Goal: Transaction & Acquisition: Download file/media

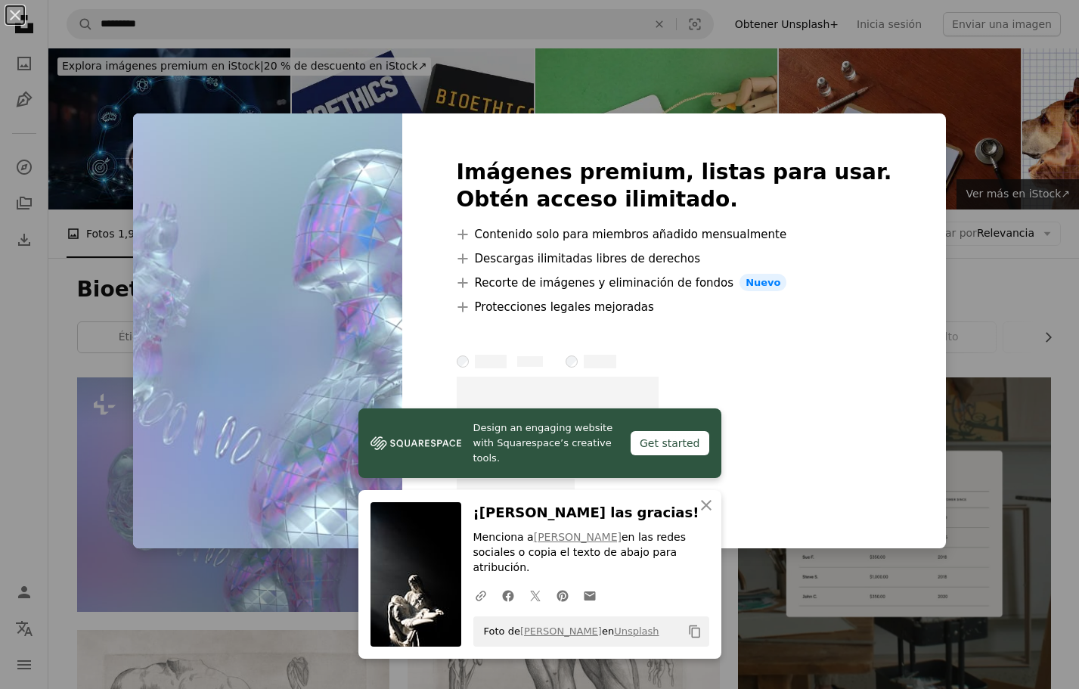
scroll to position [50, 0]
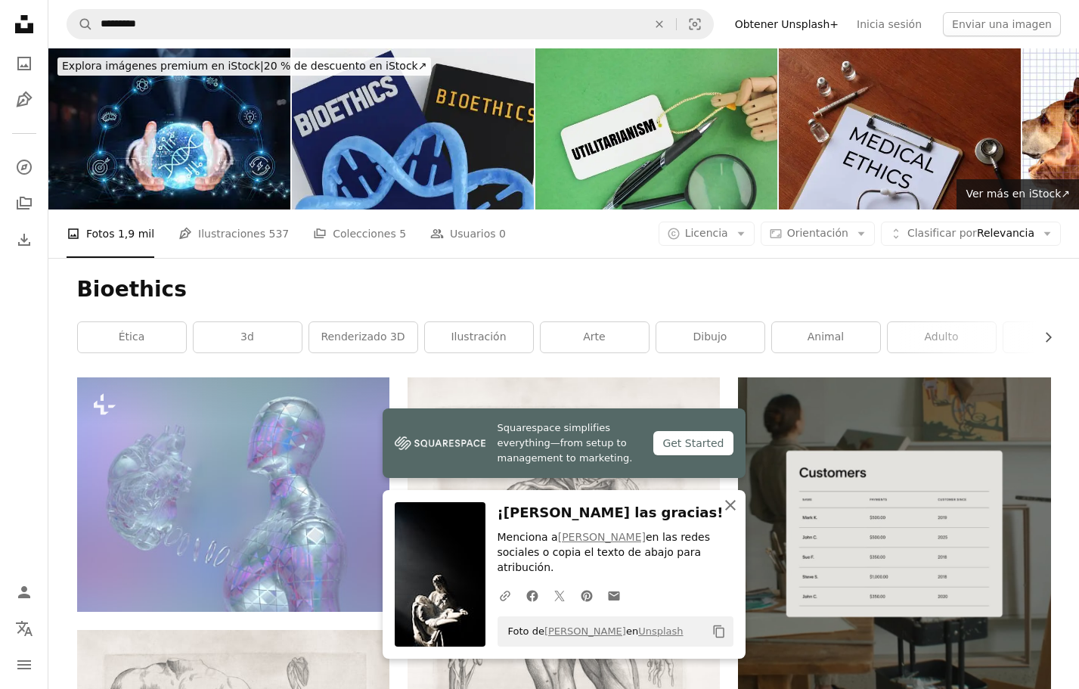
click at [729, 510] on icon "button" at bounding box center [730, 505] width 11 height 11
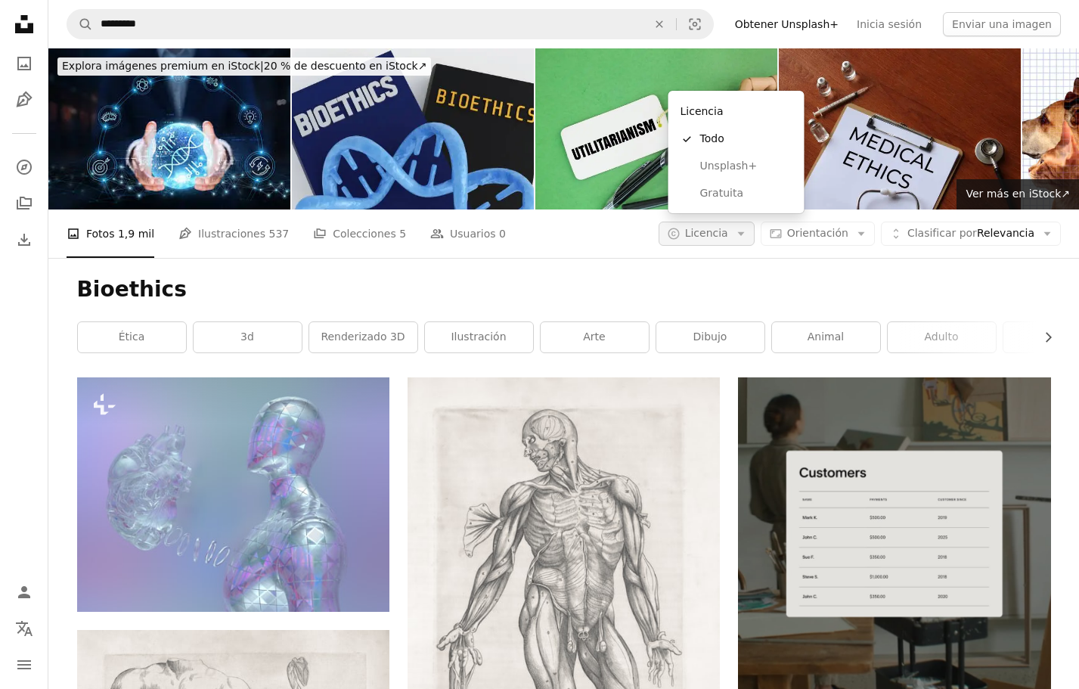
click at [739, 222] on button "A copyright icon © Licencia Arrow down" at bounding box center [707, 234] width 96 height 24
click at [734, 194] on span "Gratuita" at bounding box center [746, 193] width 92 height 15
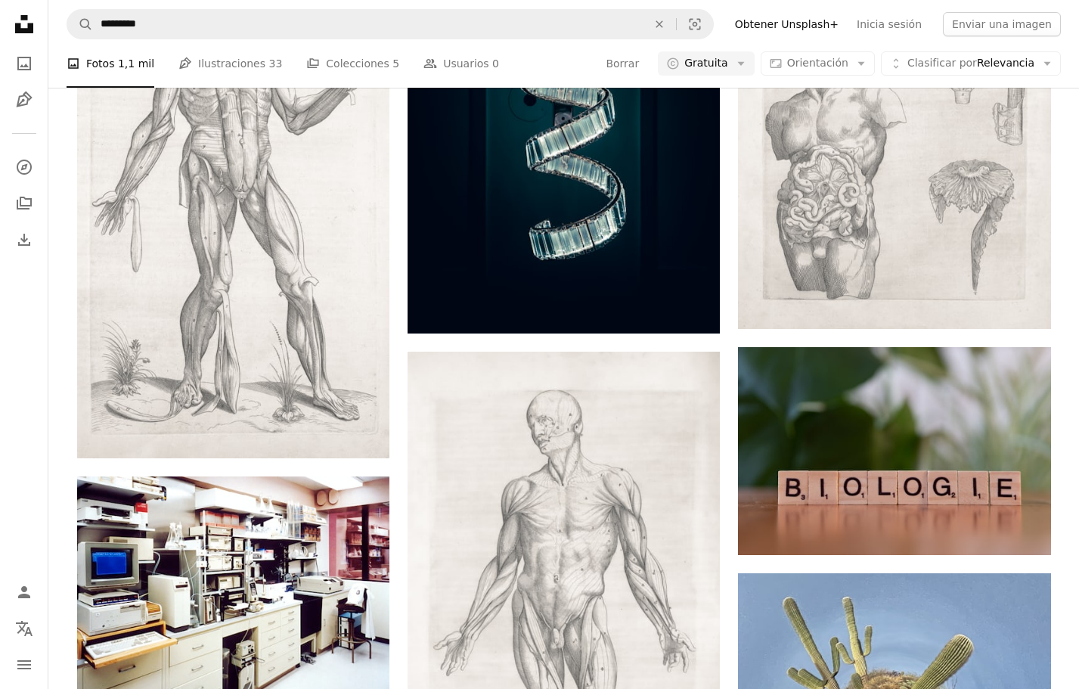
scroll to position [986, 0]
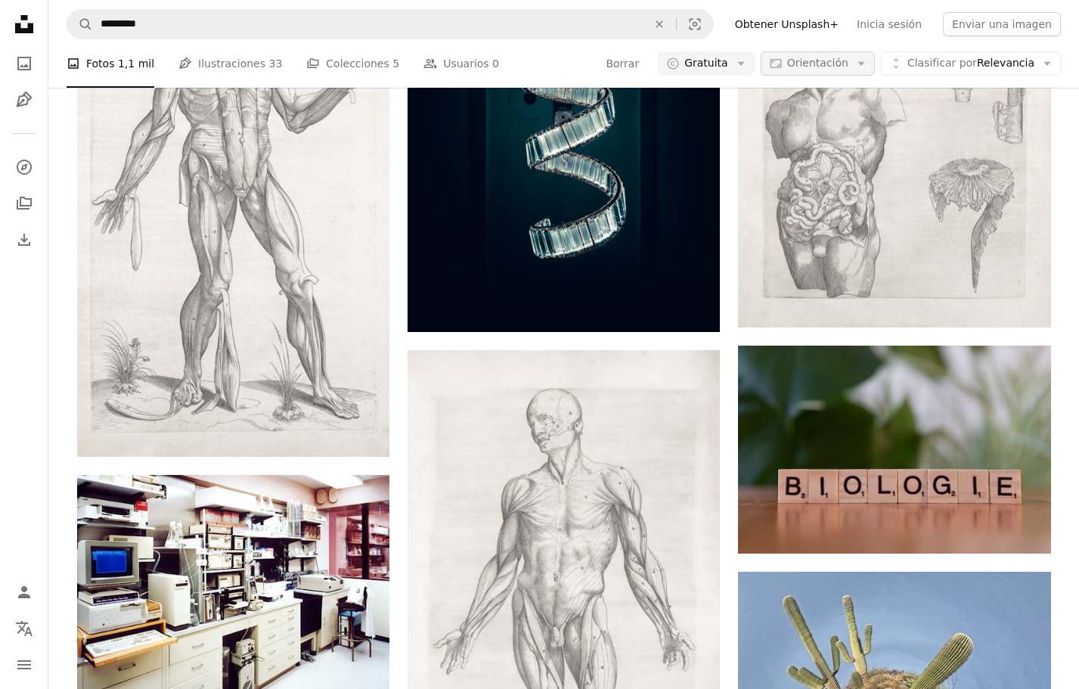
click at [845, 65] on span "Orientación" at bounding box center [817, 63] width 61 height 12
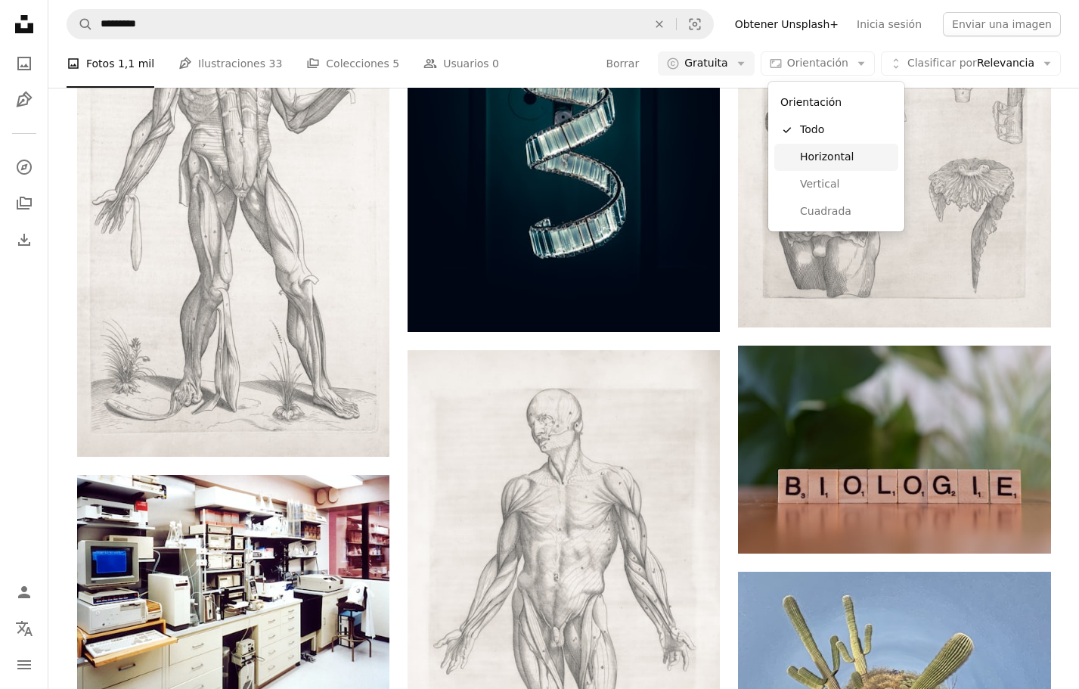
click at [827, 154] on span "Horizontal" at bounding box center [846, 157] width 92 height 15
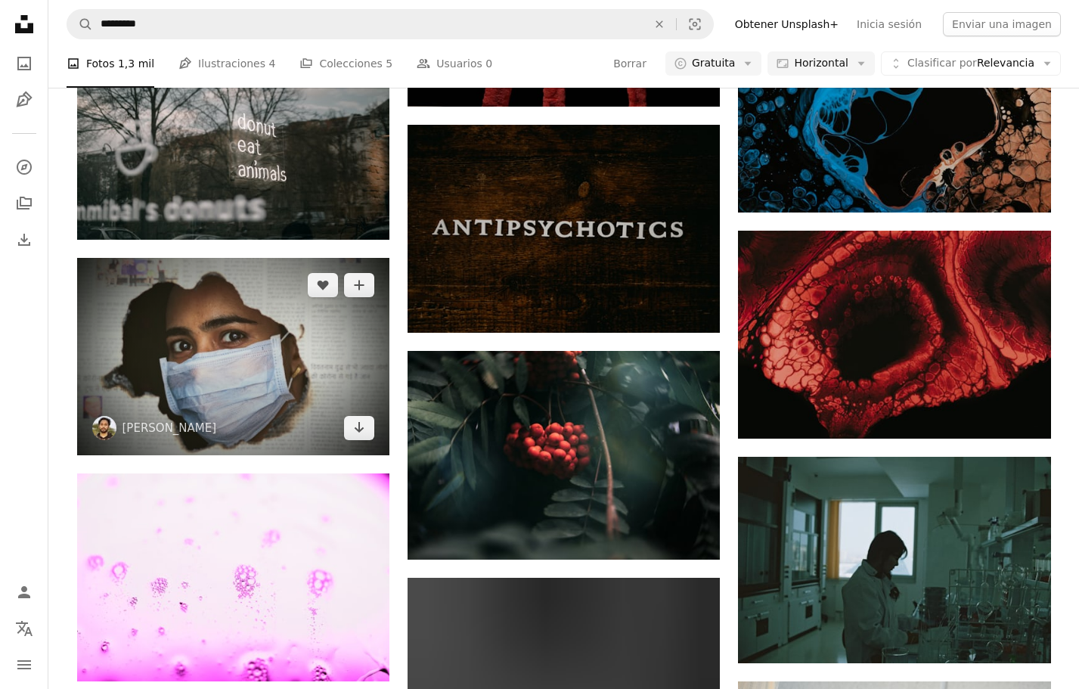
scroll to position [935, 0]
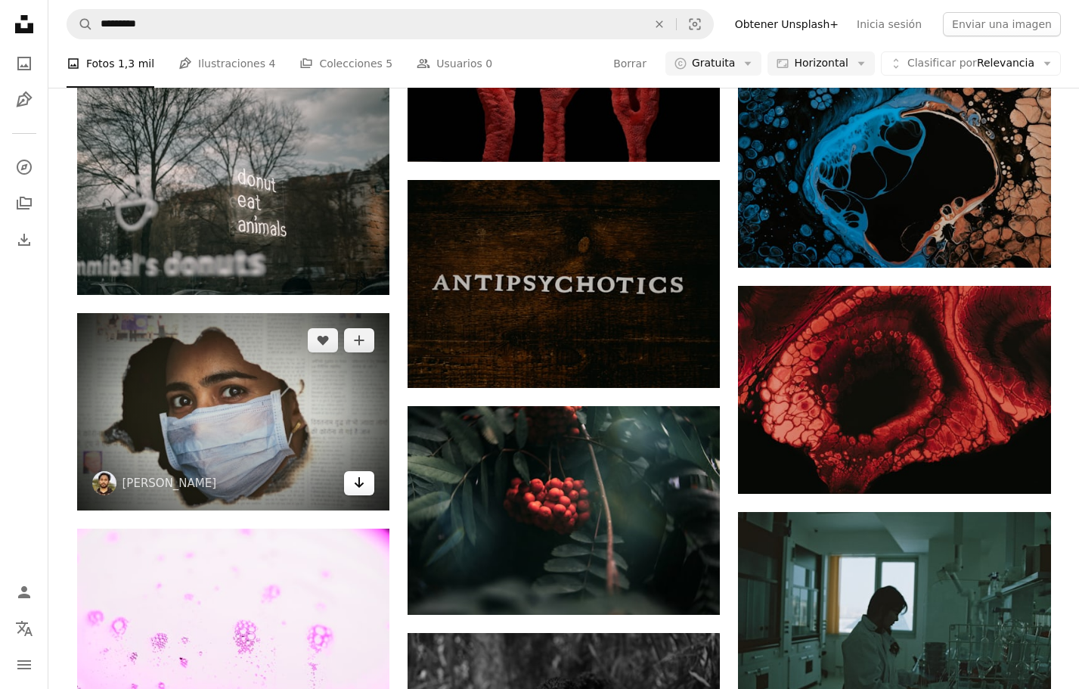
click at [368, 471] on link "Arrow pointing down" at bounding box center [359, 483] width 30 height 24
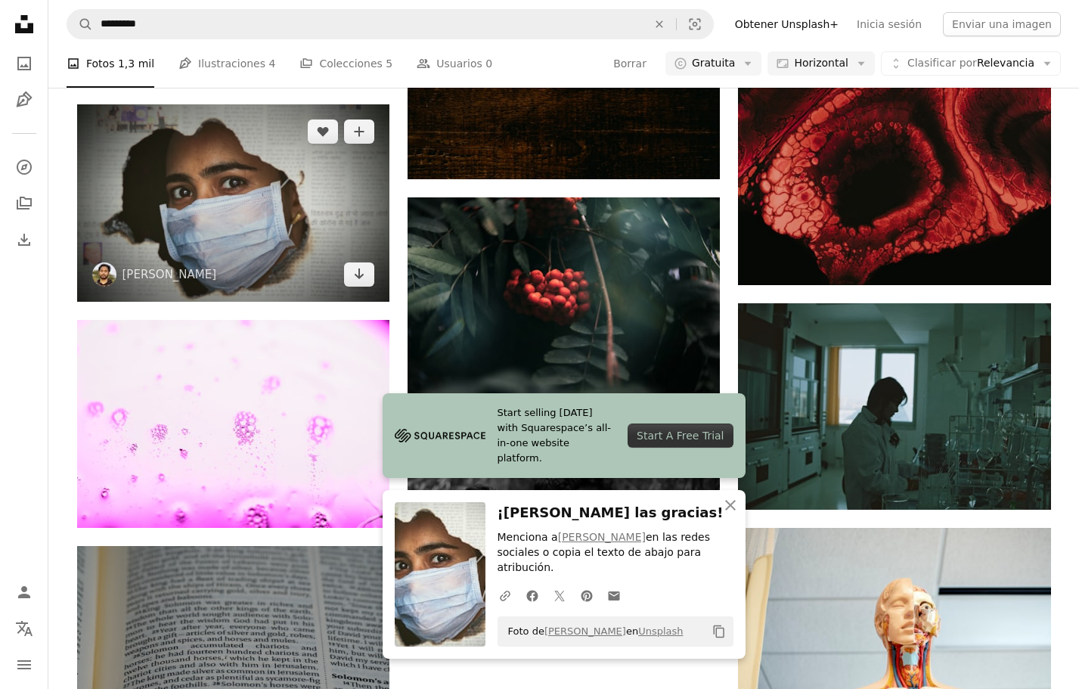
scroll to position [1437, 0]
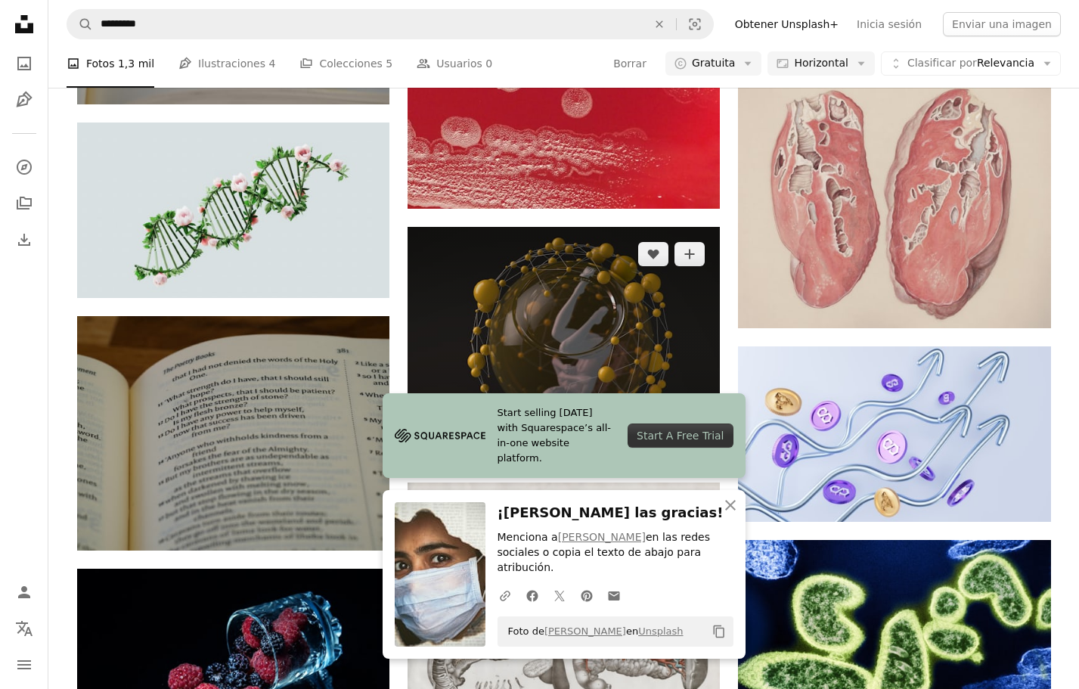
scroll to position [1790, 0]
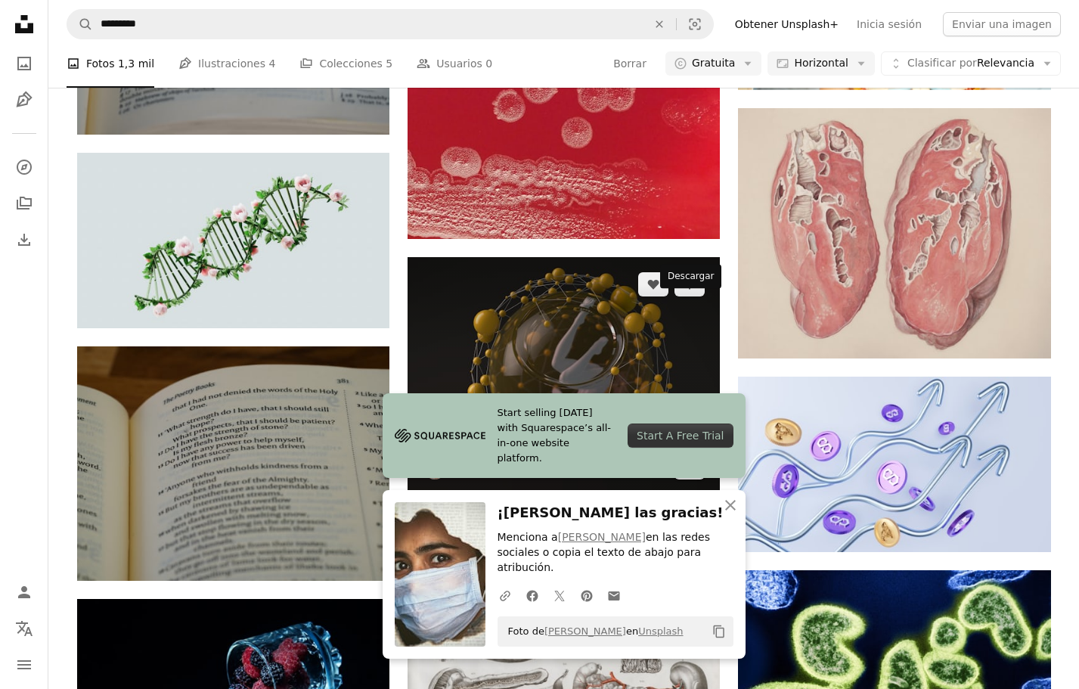
click at [694, 455] on link "Arrow pointing down" at bounding box center [690, 467] width 30 height 24
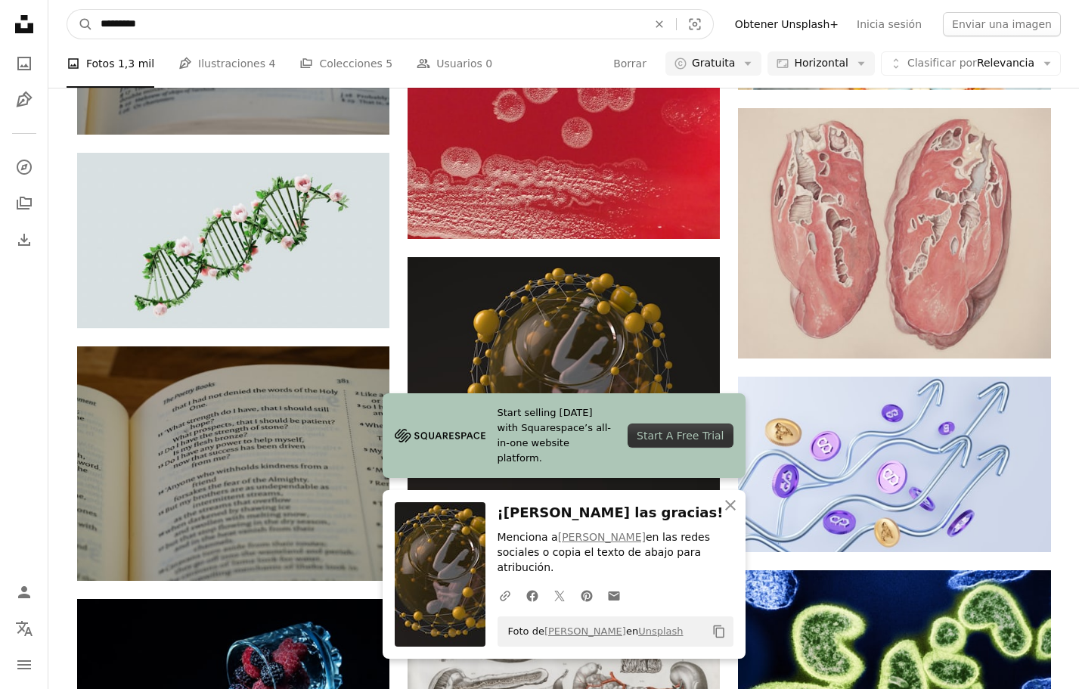
drag, startPoint x: 319, startPoint y: 25, endPoint x: 0, endPoint y: 18, distance: 319.2
type input "*********"
click button "A magnifying glass" at bounding box center [80, 24] width 26 height 29
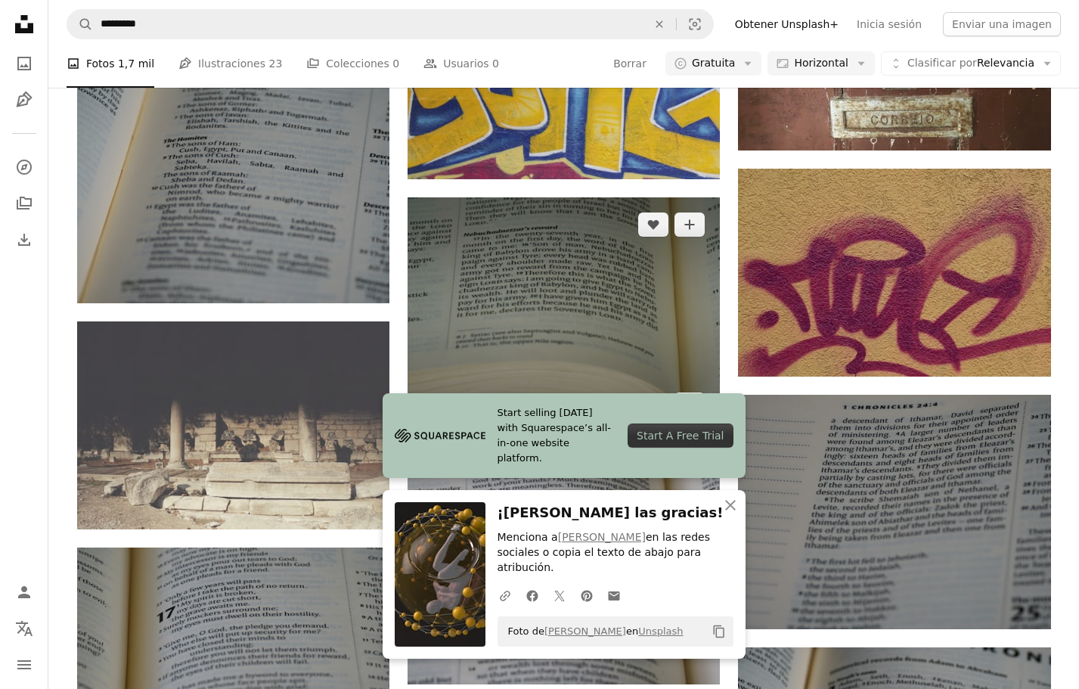
scroll to position [1125, 0]
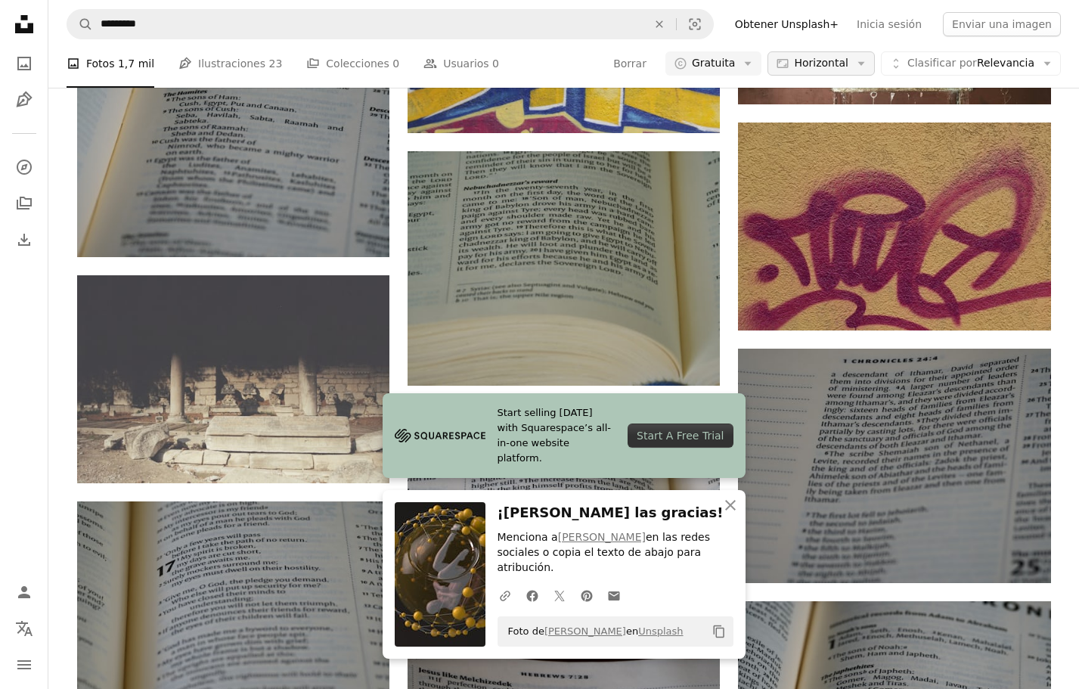
click at [868, 66] on icon "Arrow down" at bounding box center [861, 64] width 14 height 14
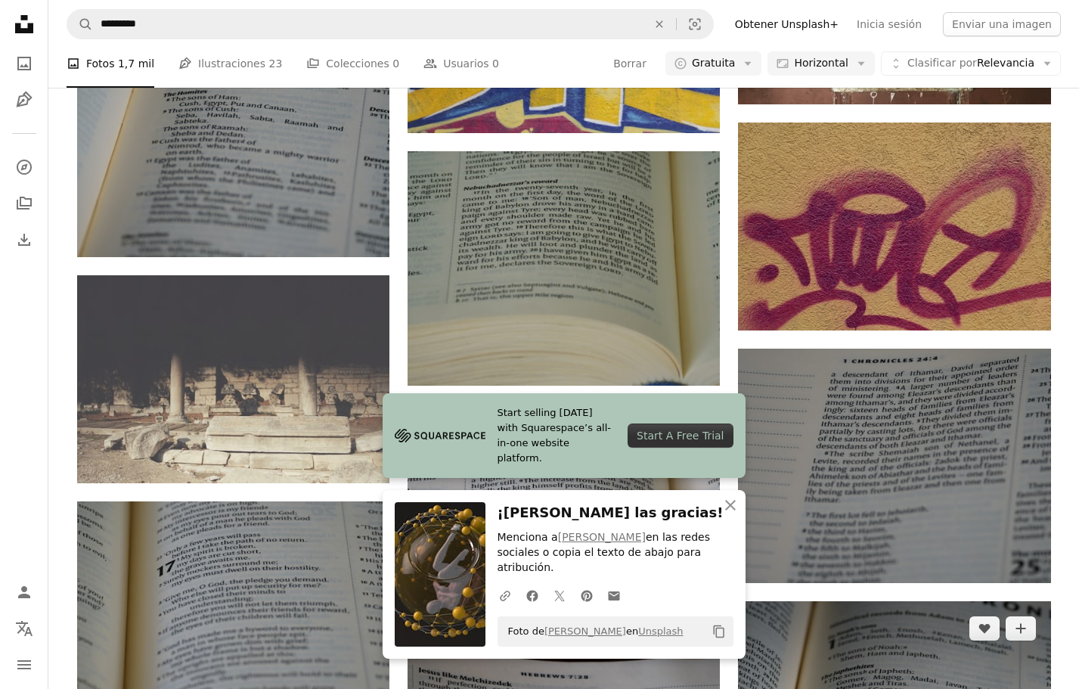
scroll to position [1529, 0]
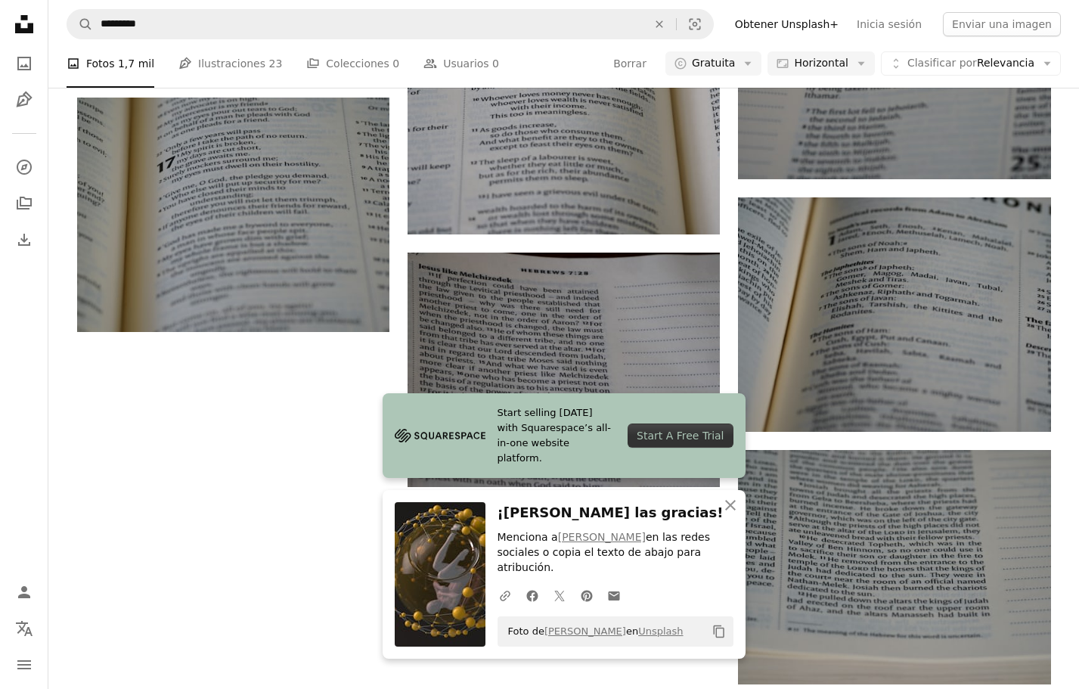
click at [728, 510] on icon "button" at bounding box center [730, 505] width 11 height 11
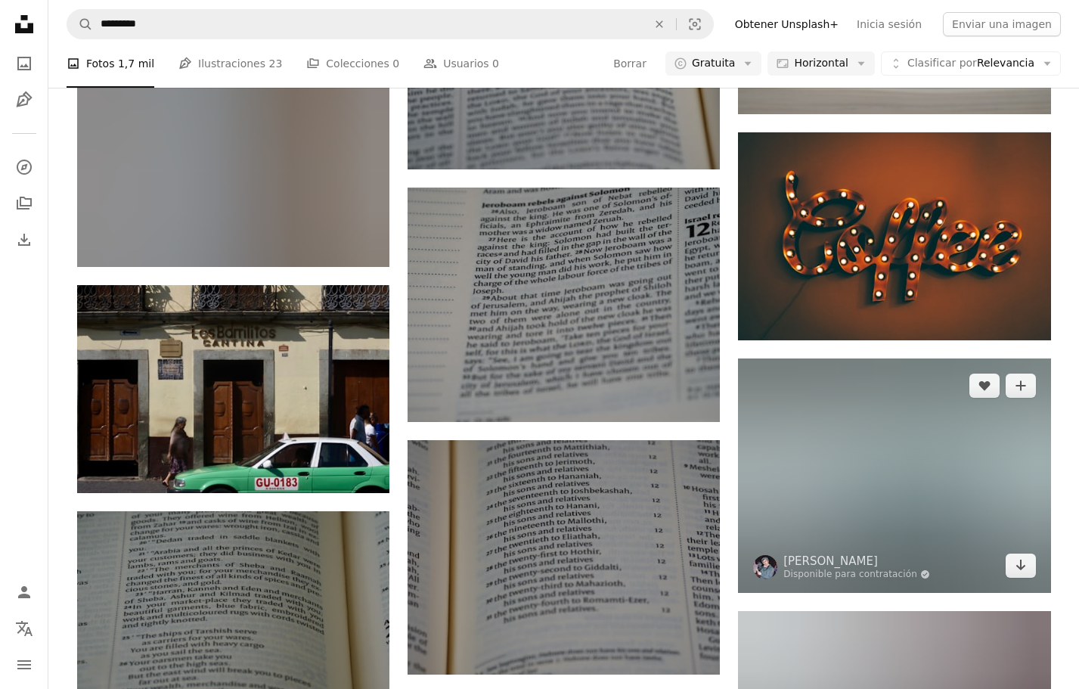
scroll to position [2104, 0]
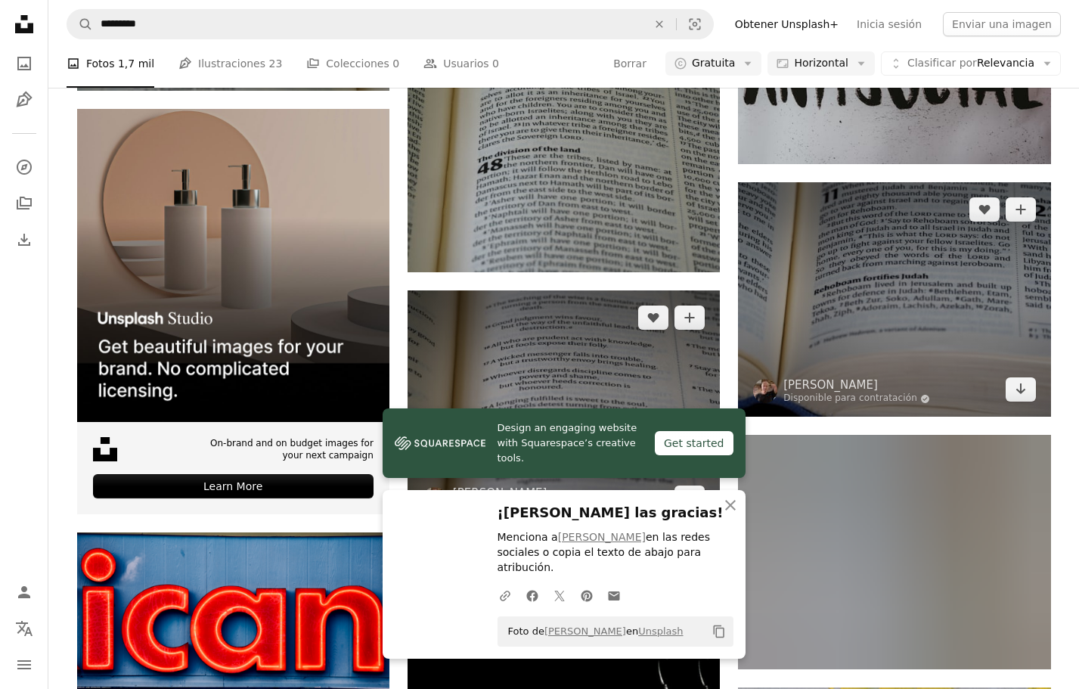
scroll to position [2793, 0]
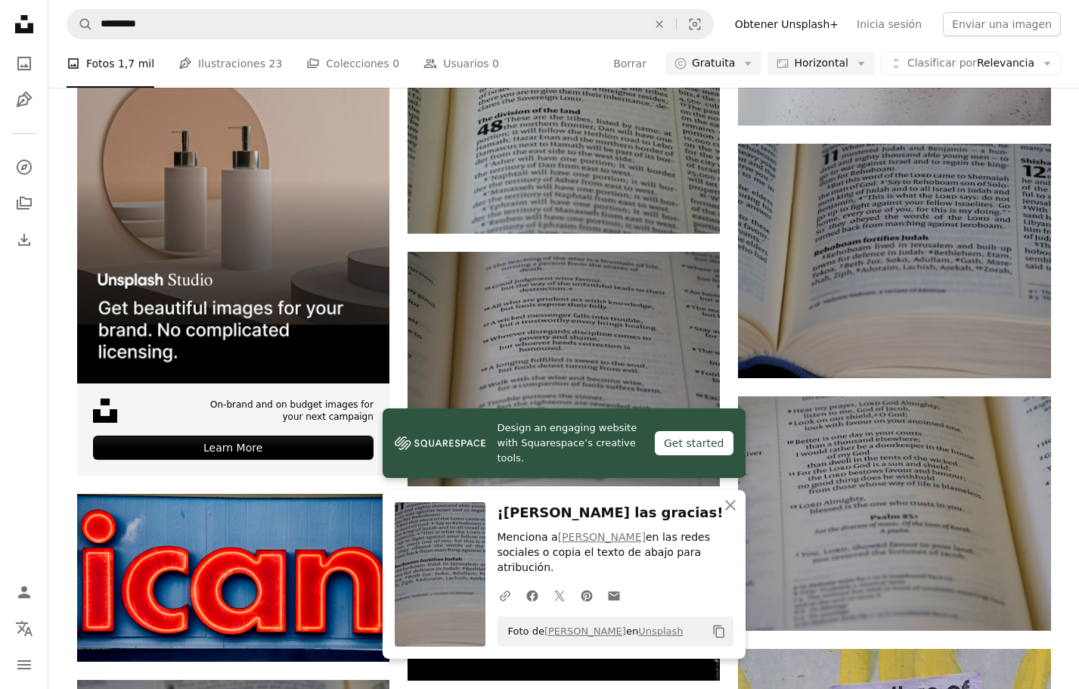
click at [265, 41] on nav "A magnifying glass ********* An X shape Visual search Filters Obtener Unsplash+…" at bounding box center [563, 24] width 1031 height 48
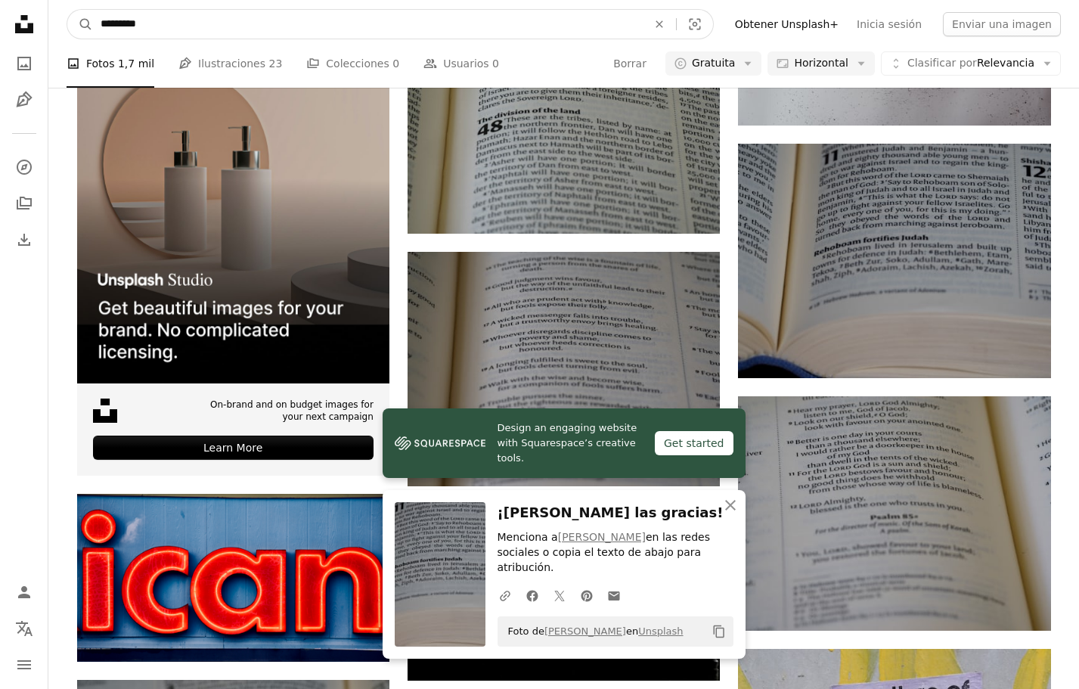
drag, startPoint x: 265, startPoint y: 37, endPoint x: 0, endPoint y: -2, distance: 267.6
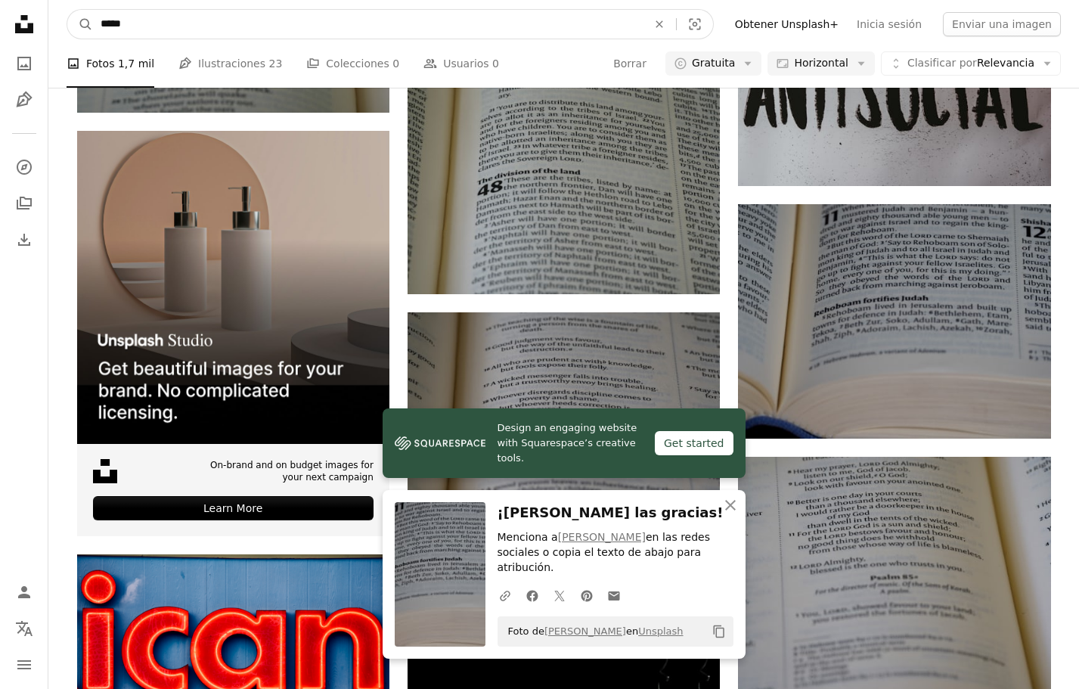
type input "******"
click button "A magnifying glass" at bounding box center [80, 24] width 26 height 29
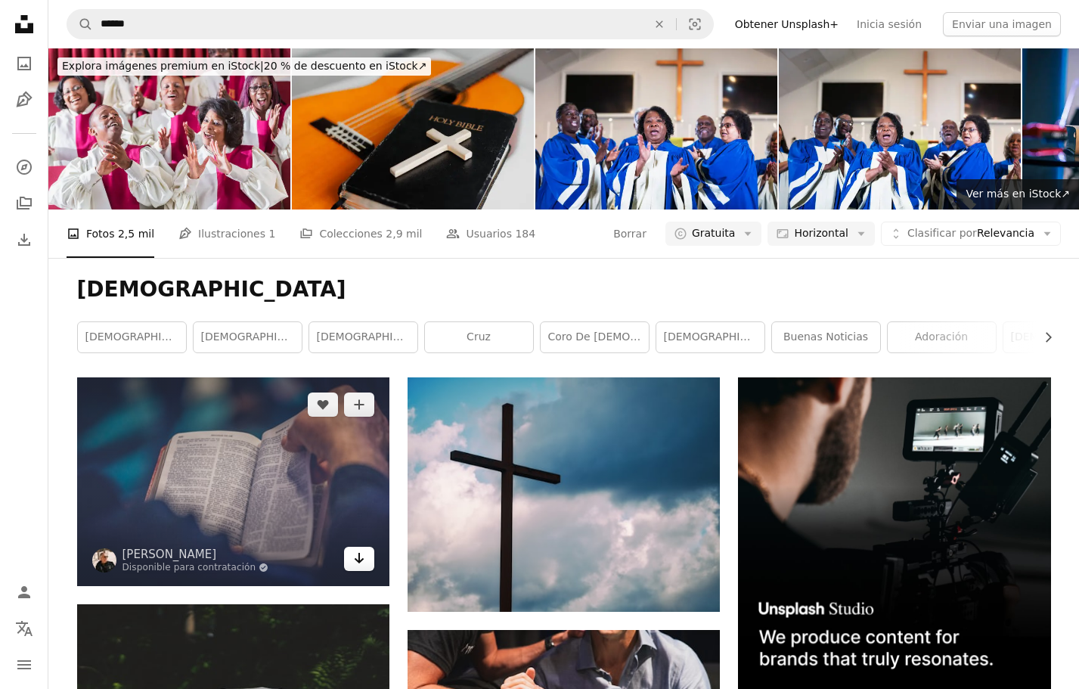
click at [361, 547] on link "Arrow pointing down" at bounding box center [359, 559] width 30 height 24
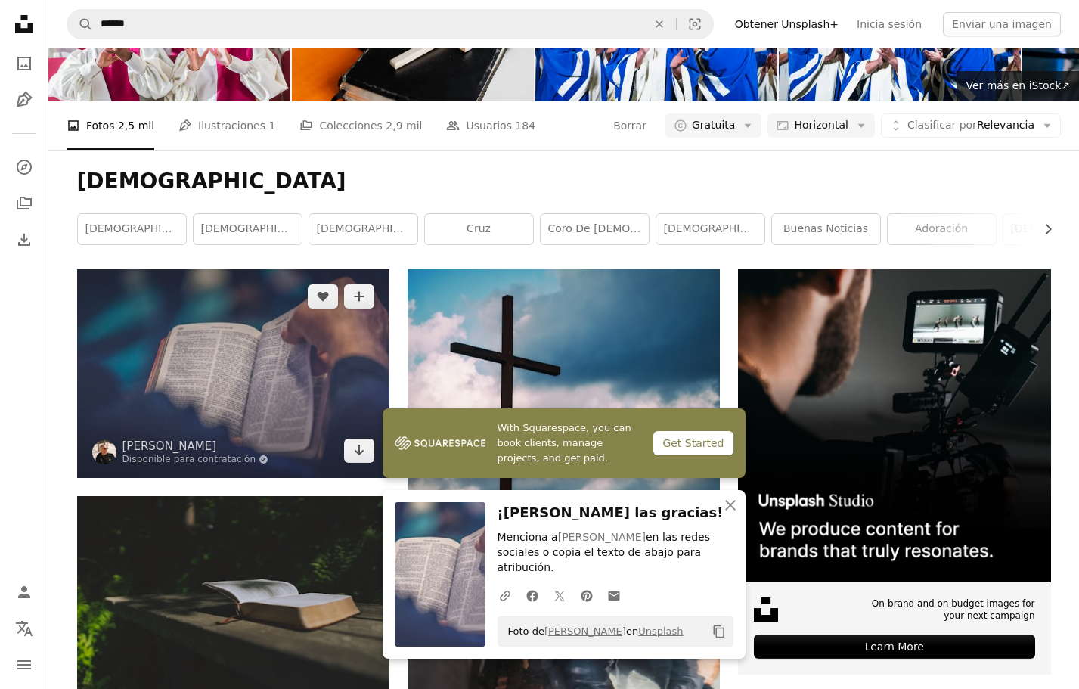
scroll to position [209, 0]
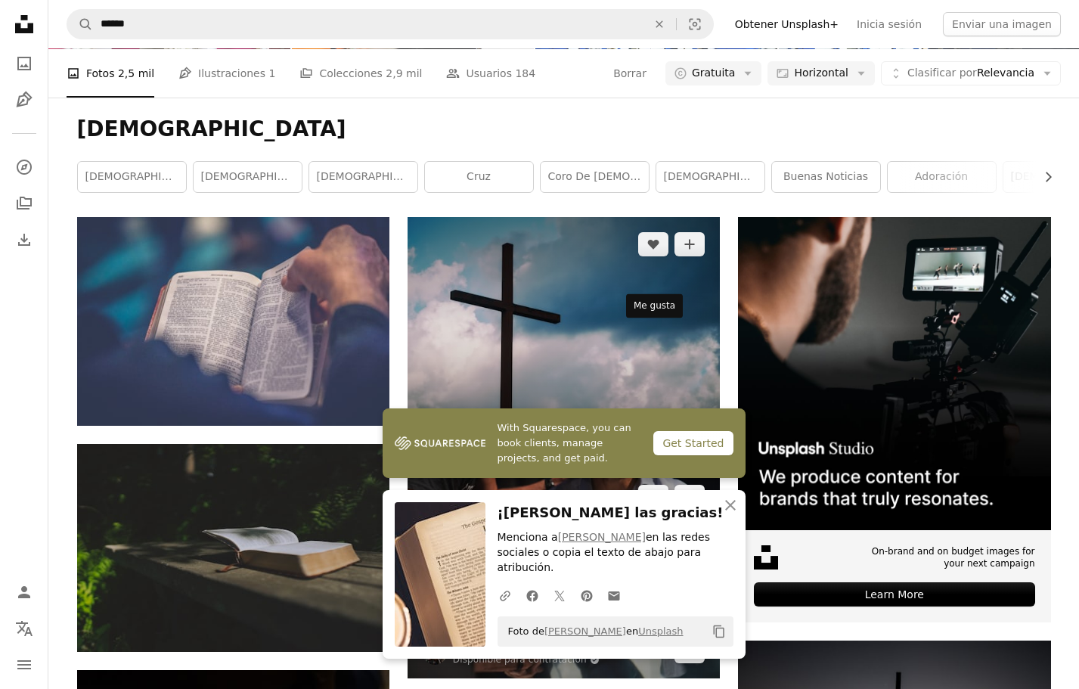
scroll to position [154, 0]
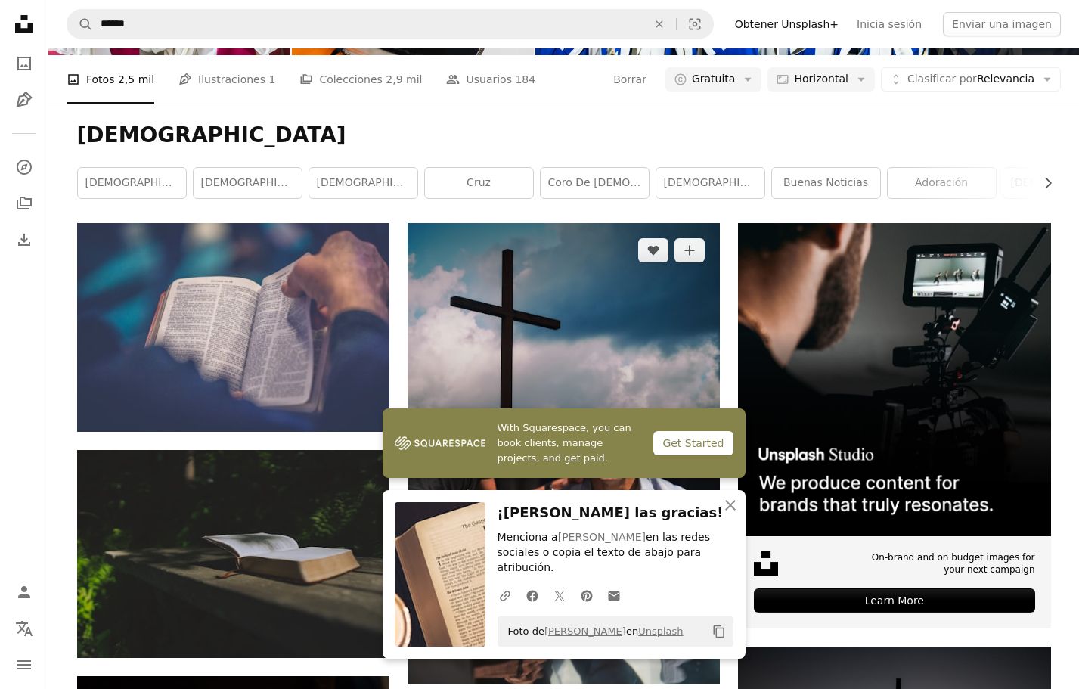
click at [696, 418] on link "Arrow pointing down" at bounding box center [690, 430] width 30 height 24
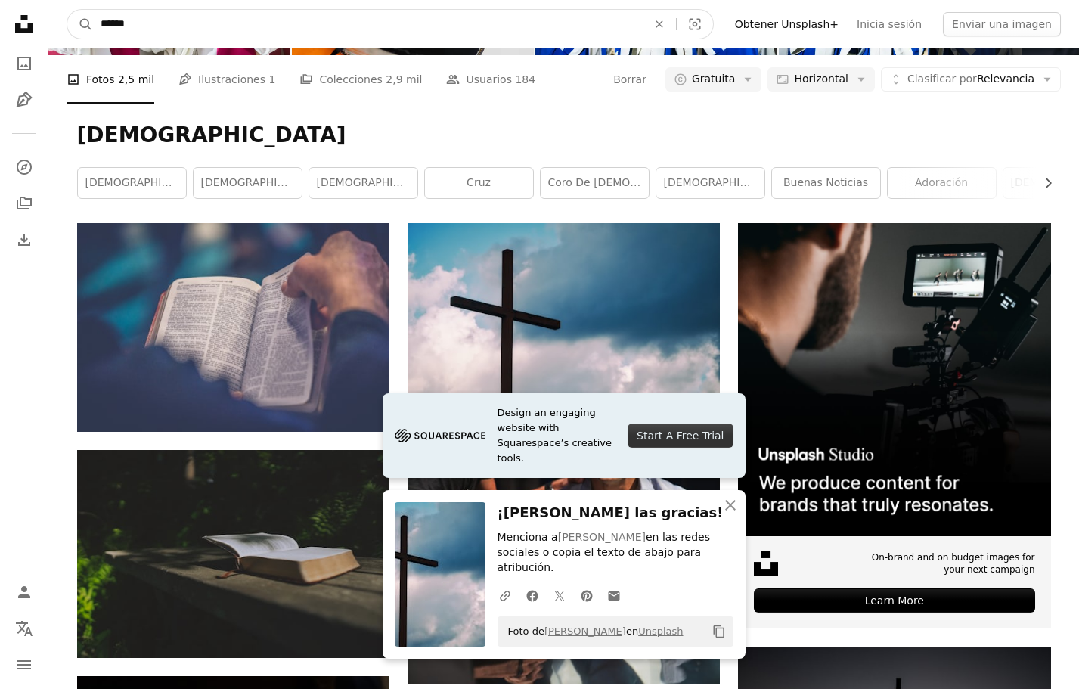
drag, startPoint x: 323, startPoint y: 29, endPoint x: 0, endPoint y: 8, distance: 323.6
type input "*****"
click at [67, 10] on button "A magnifying glass" at bounding box center [80, 24] width 26 height 29
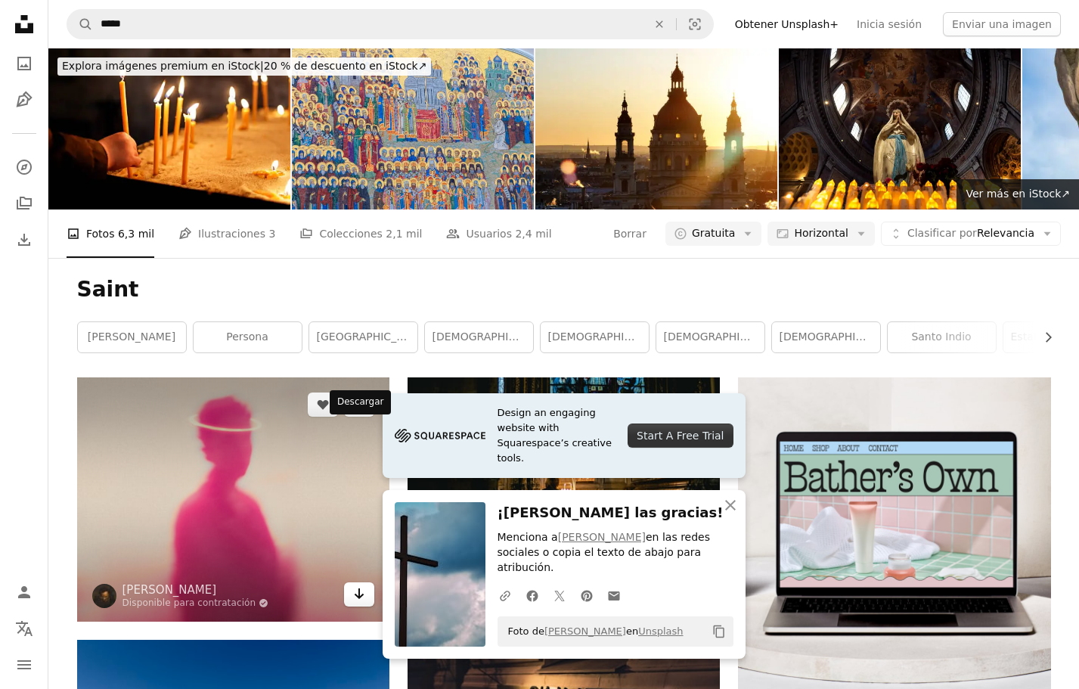
click at [366, 582] on link "Arrow pointing down" at bounding box center [359, 594] width 30 height 24
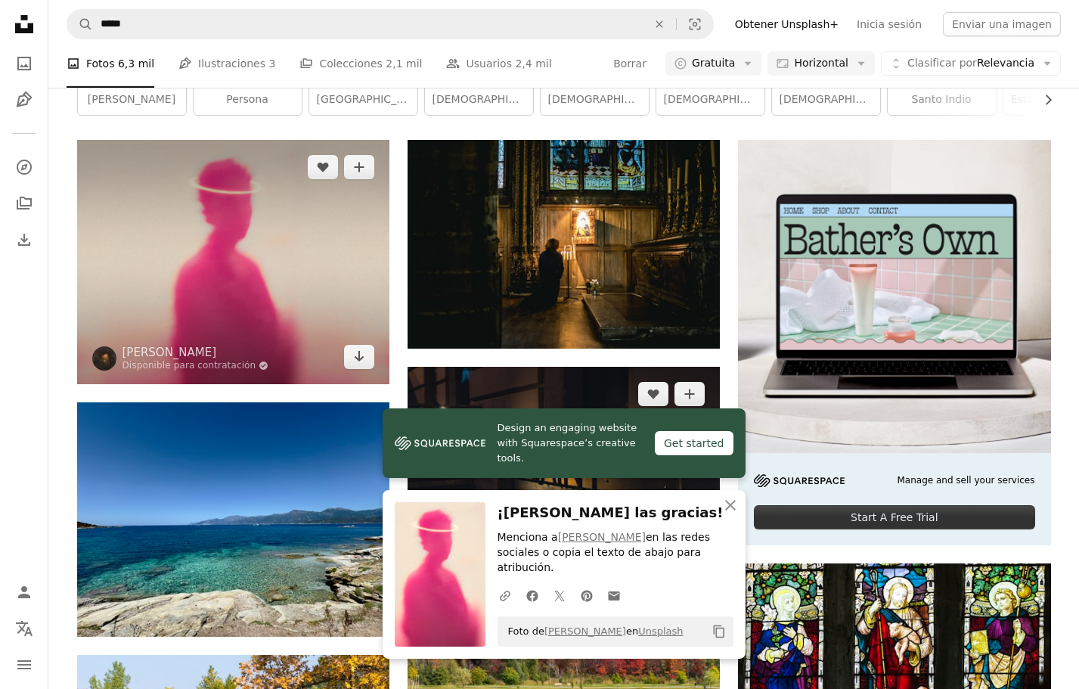
scroll to position [267, 0]
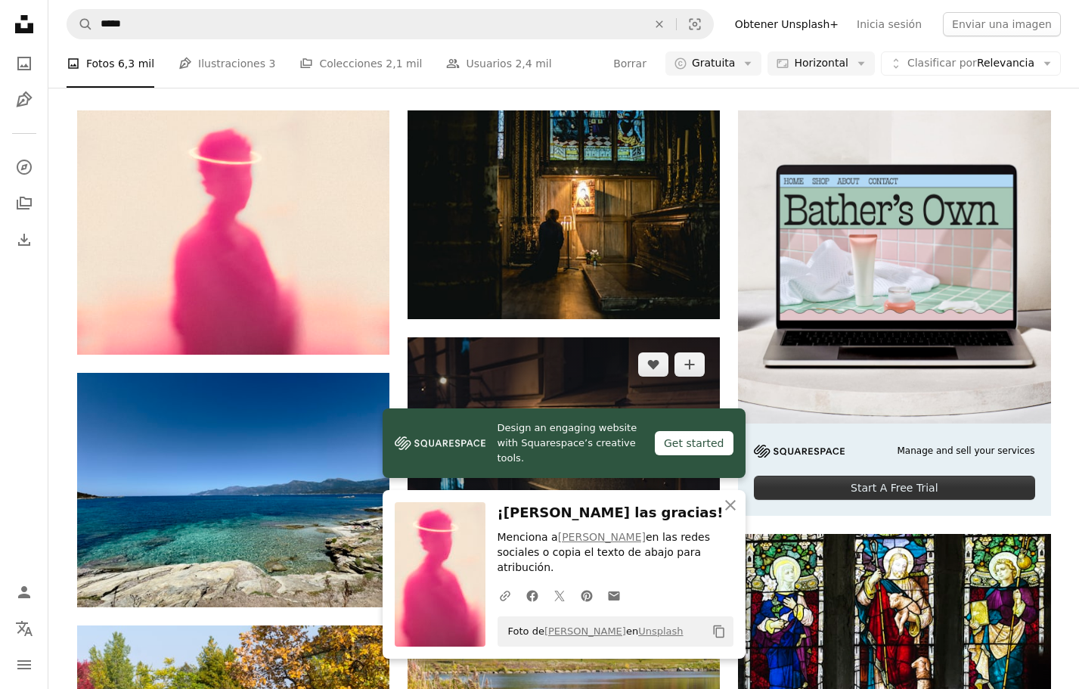
click at [692, 507] on link "Arrow pointing down" at bounding box center [690, 519] width 30 height 24
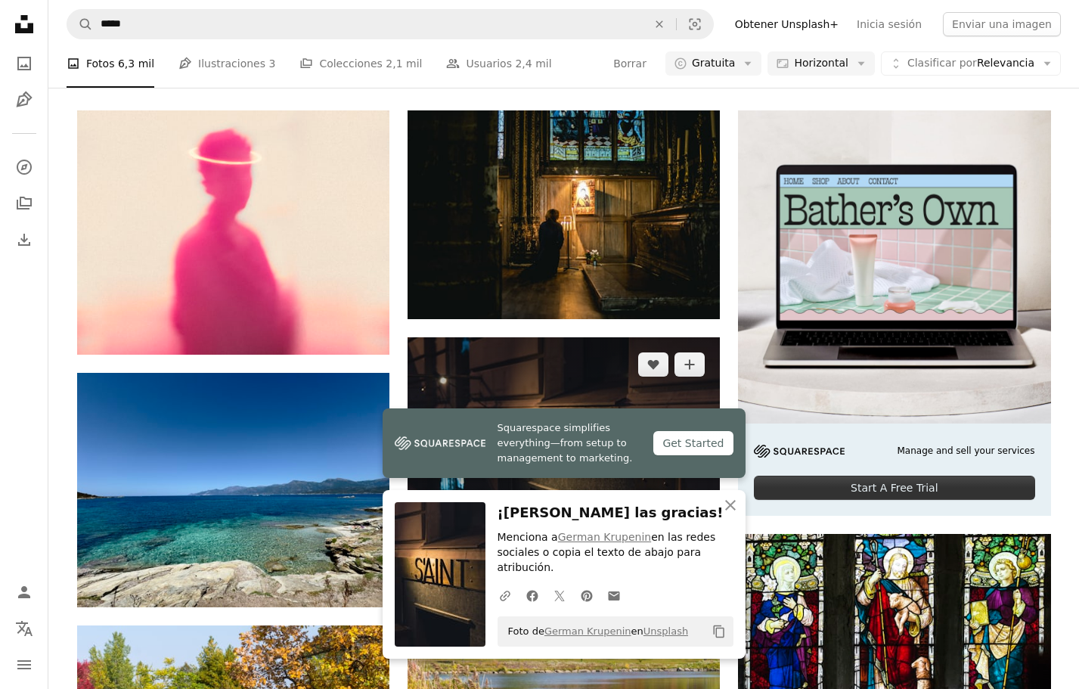
click at [693, 509] on icon "Arrow pointing down" at bounding box center [690, 518] width 12 height 18
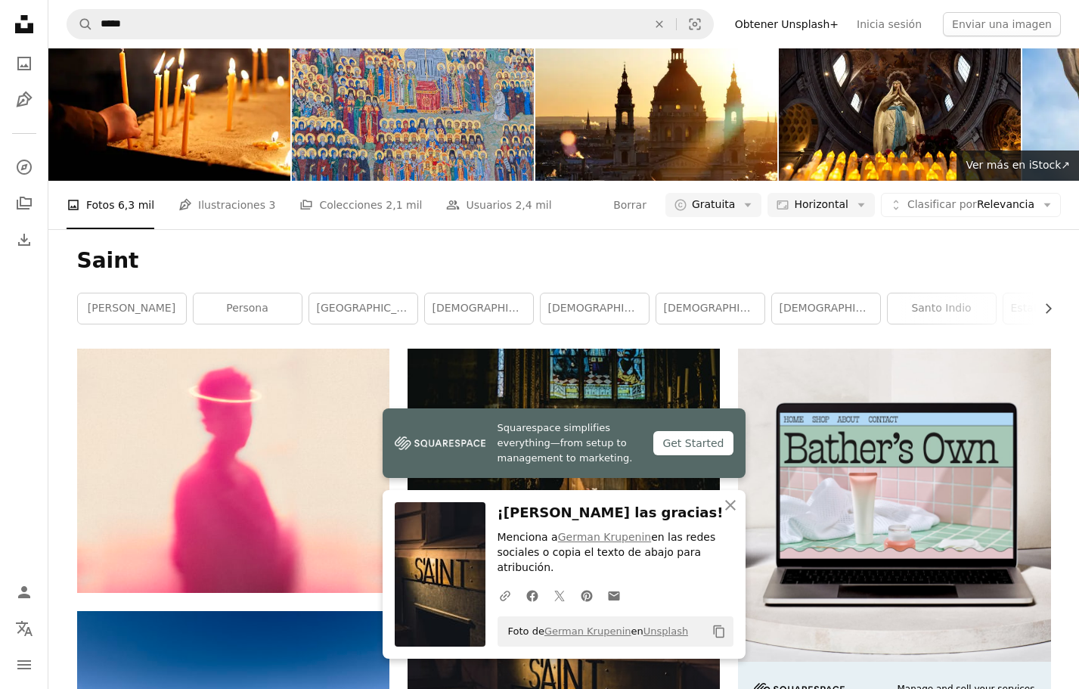
scroll to position [0, 0]
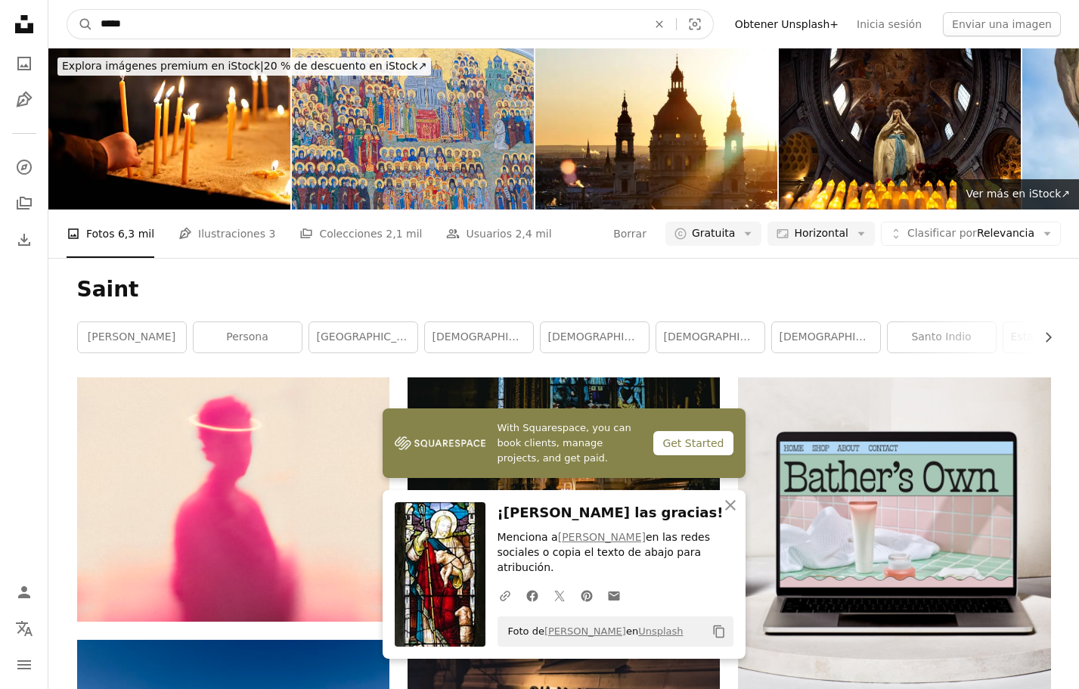
drag, startPoint x: 380, startPoint y: 27, endPoint x: 0, endPoint y: -6, distance: 381.8
type input "****"
click button "A magnifying glass" at bounding box center [80, 24] width 26 height 29
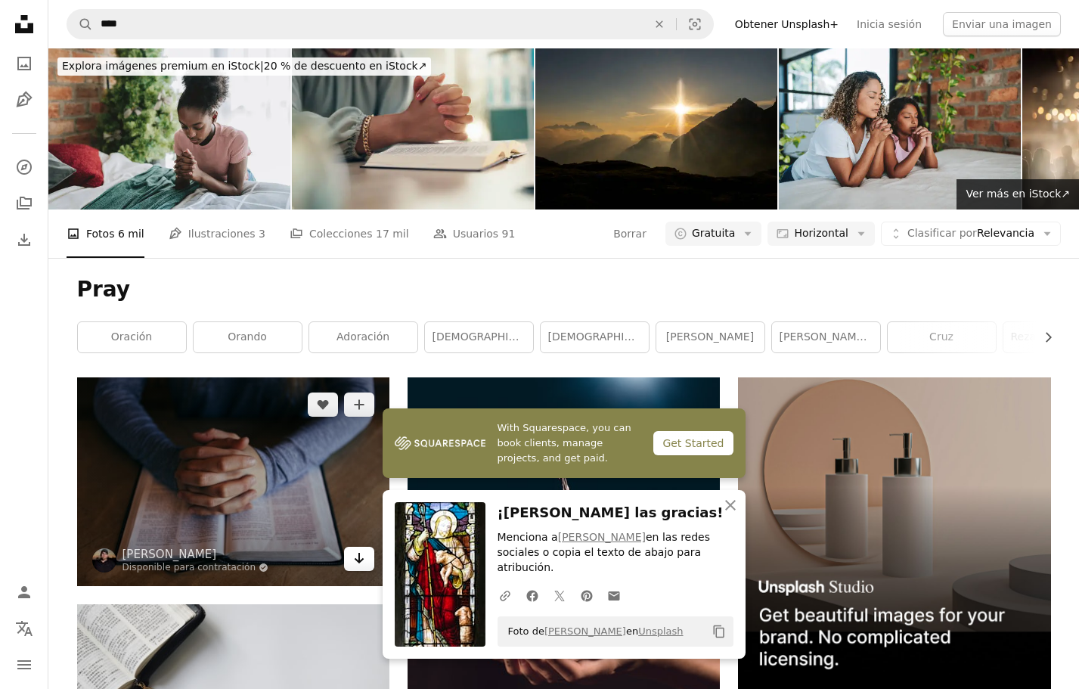
click at [358, 549] on icon "Arrow pointing down" at bounding box center [359, 558] width 12 height 18
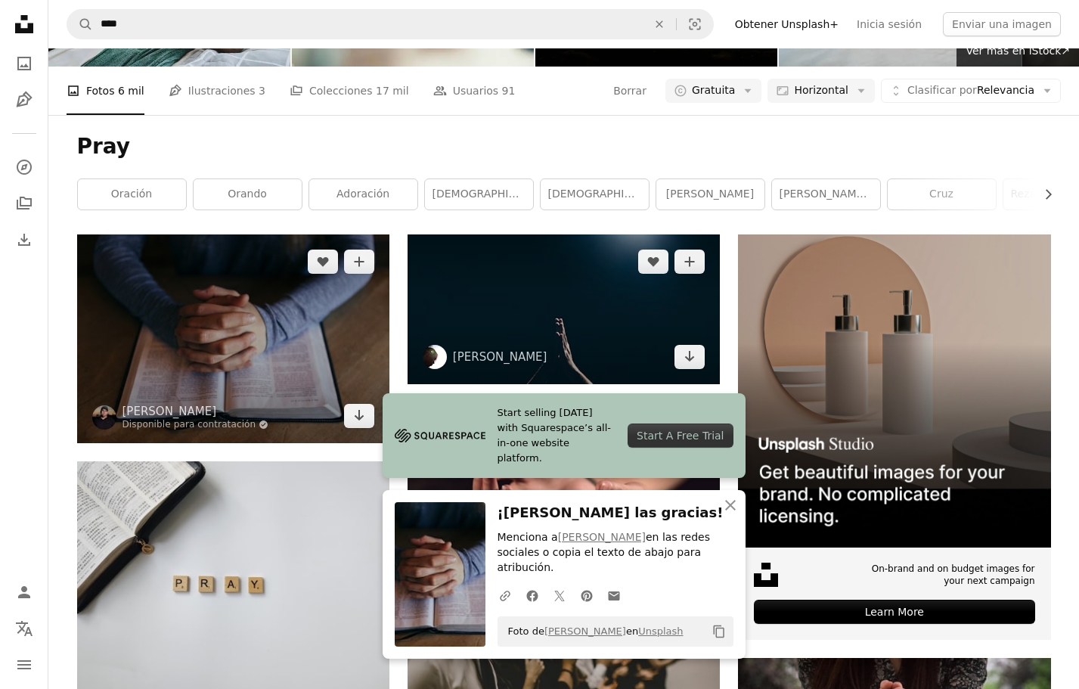
scroll to position [157, 0]
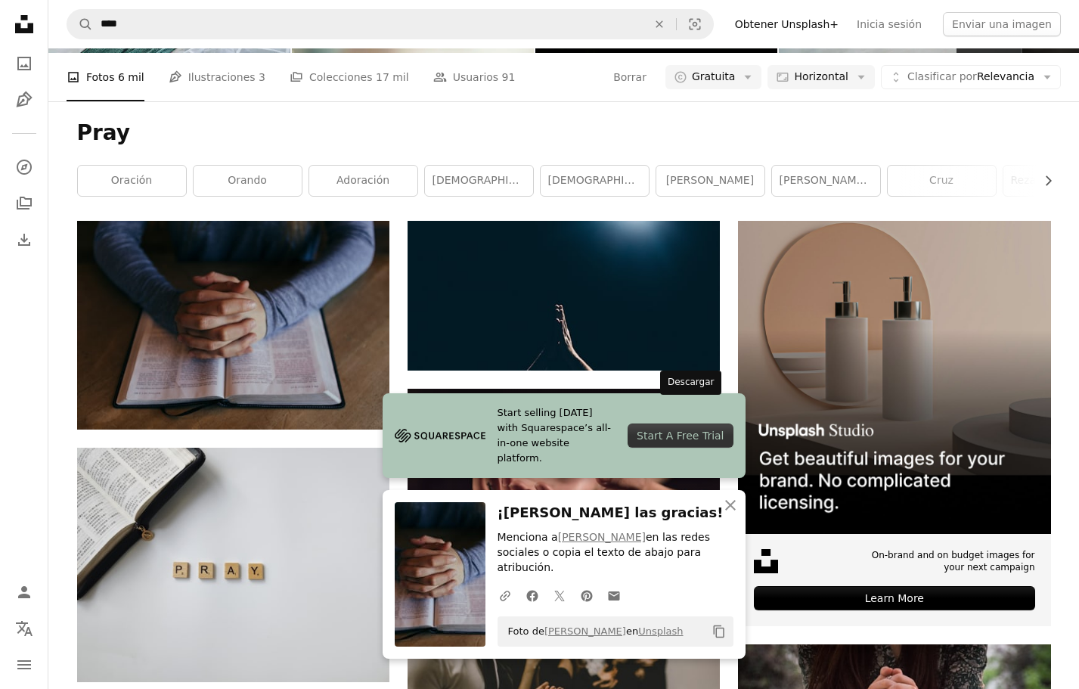
click at [703, 562] on link "Arrow pointing down" at bounding box center [690, 574] width 30 height 24
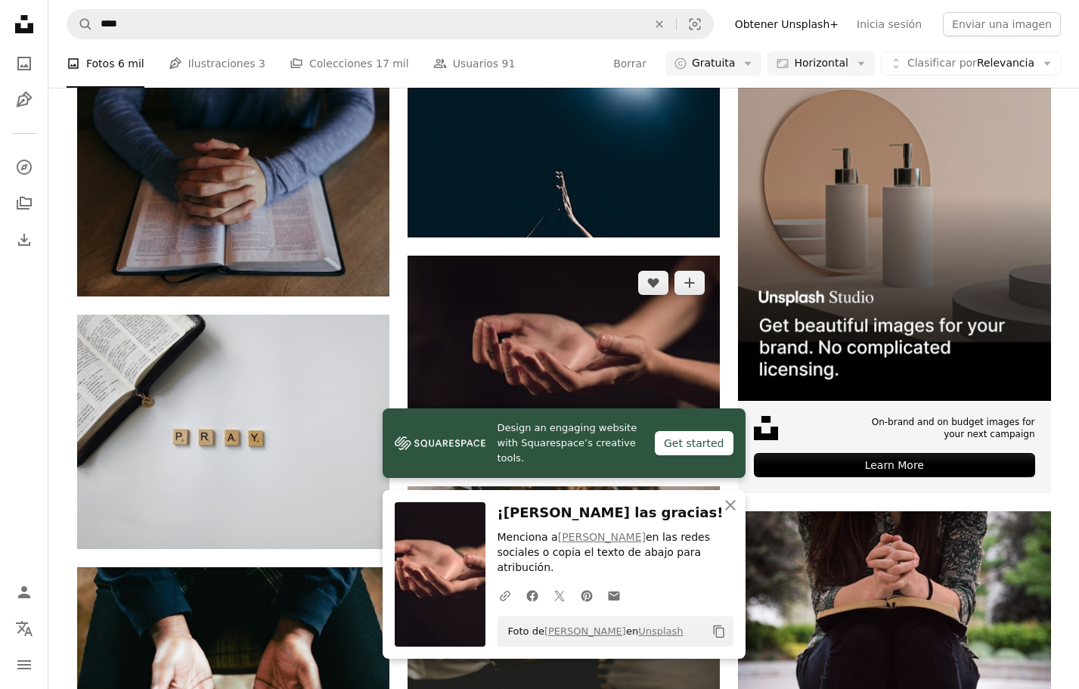
scroll to position [315, 0]
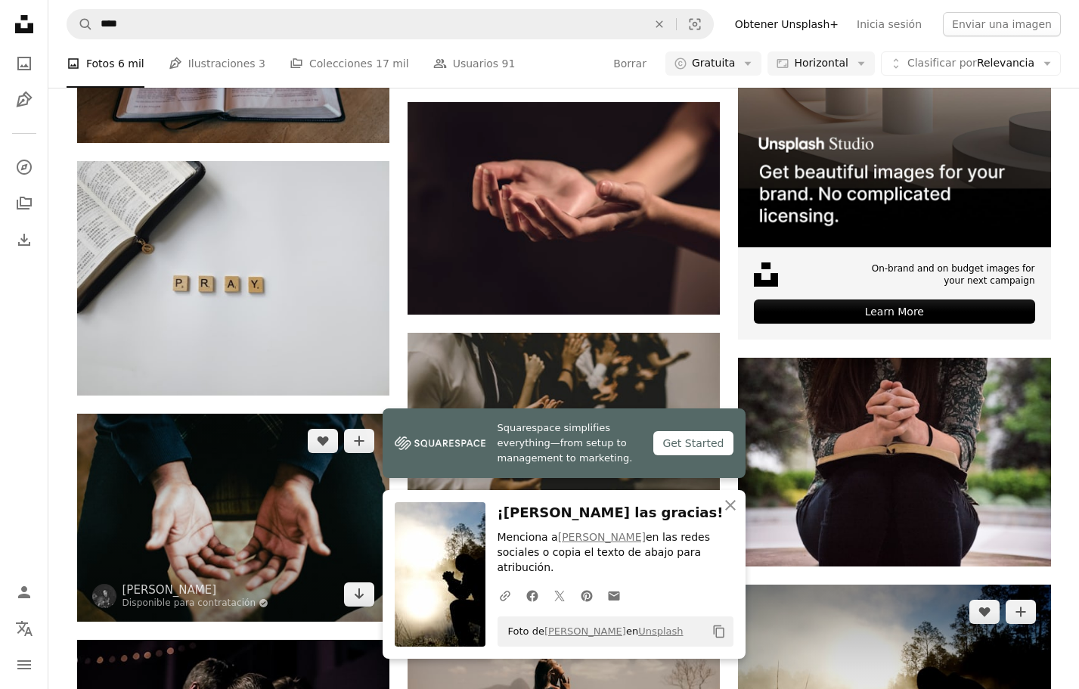
scroll to position [470, 0]
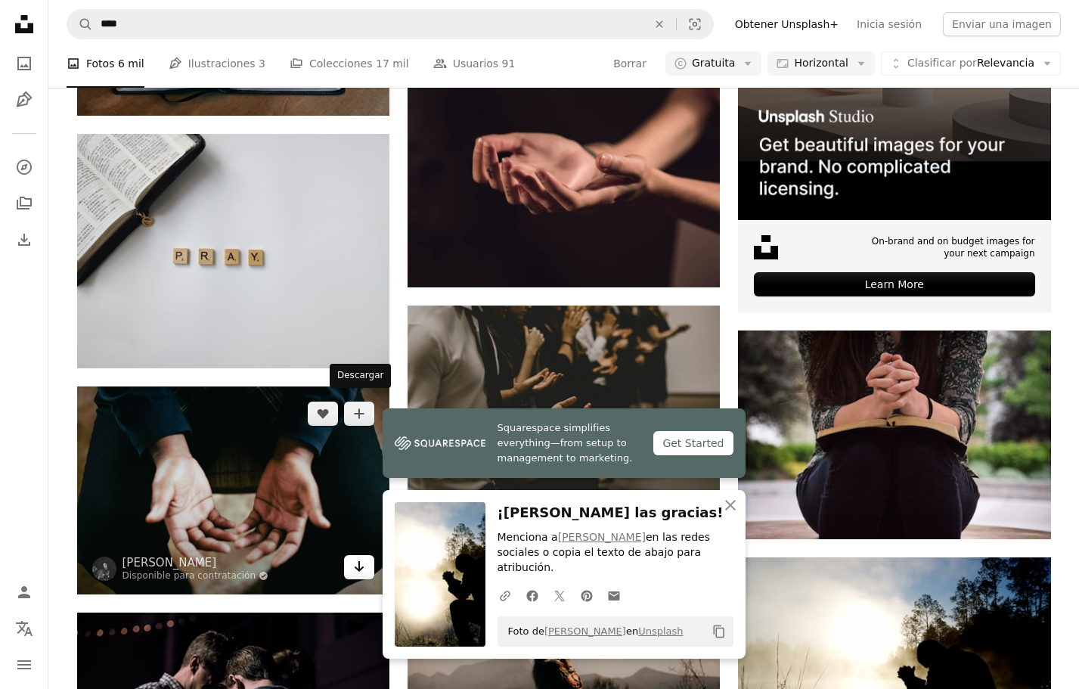
click at [353, 557] on icon "Arrow pointing down" at bounding box center [359, 566] width 12 height 18
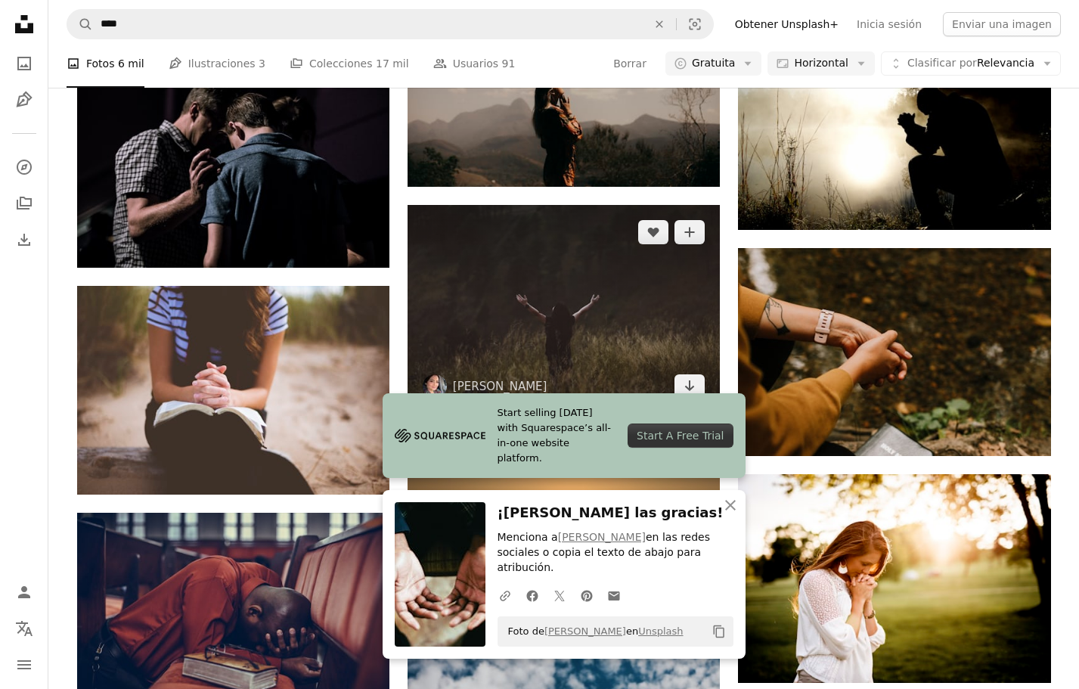
scroll to position [1135, 0]
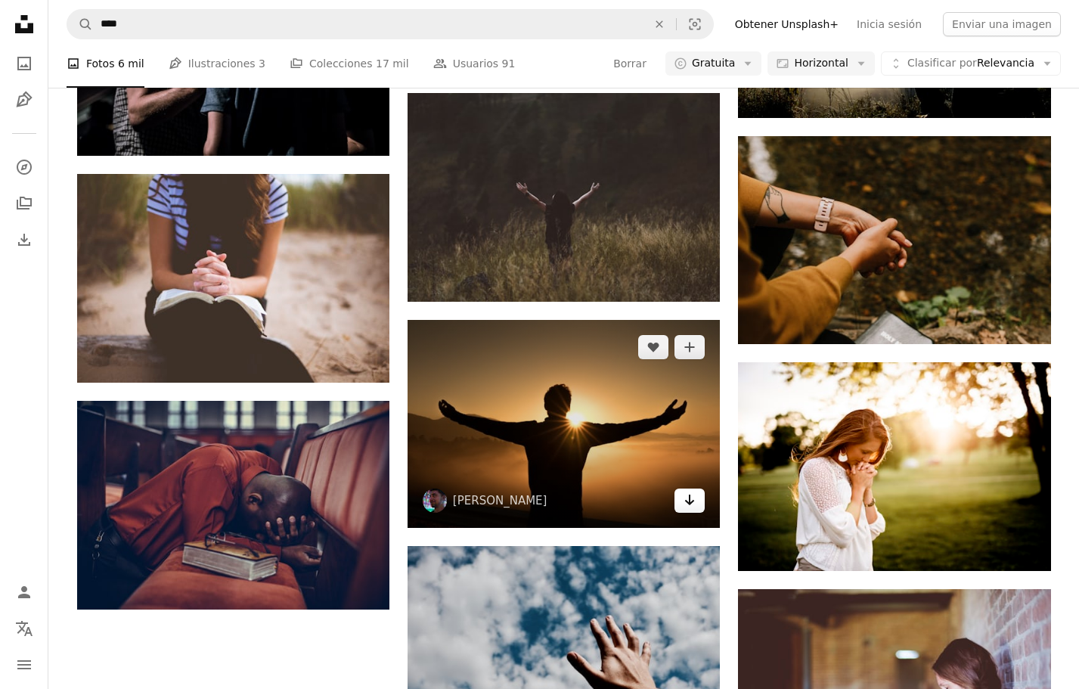
click at [695, 491] on icon "Arrow pointing down" at bounding box center [690, 500] width 12 height 18
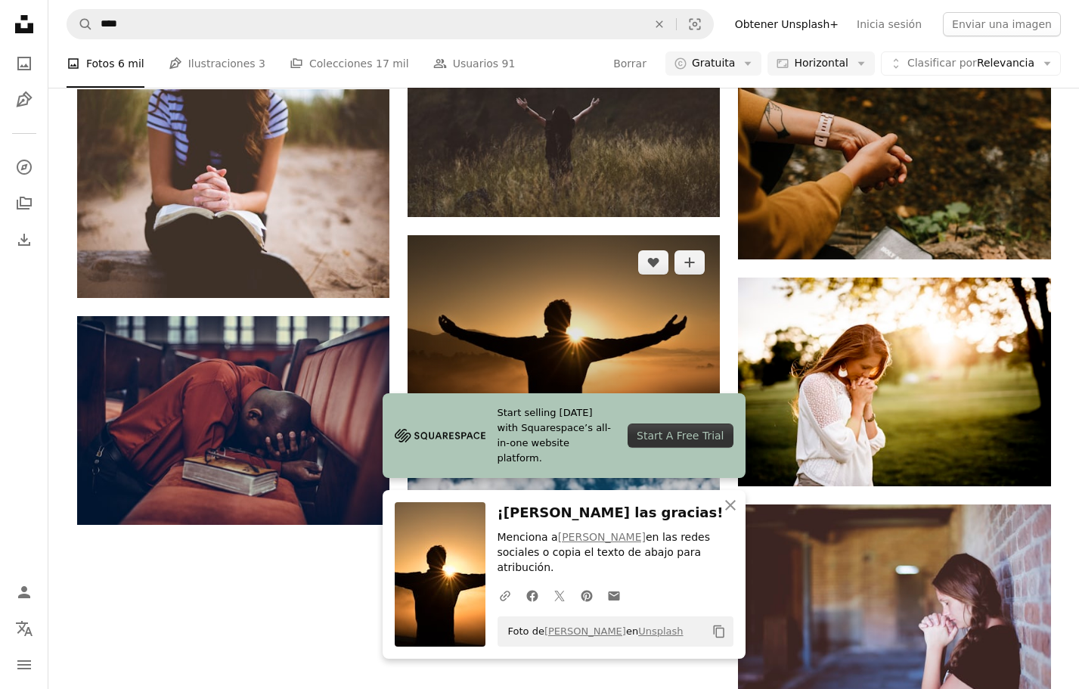
scroll to position [1248, 0]
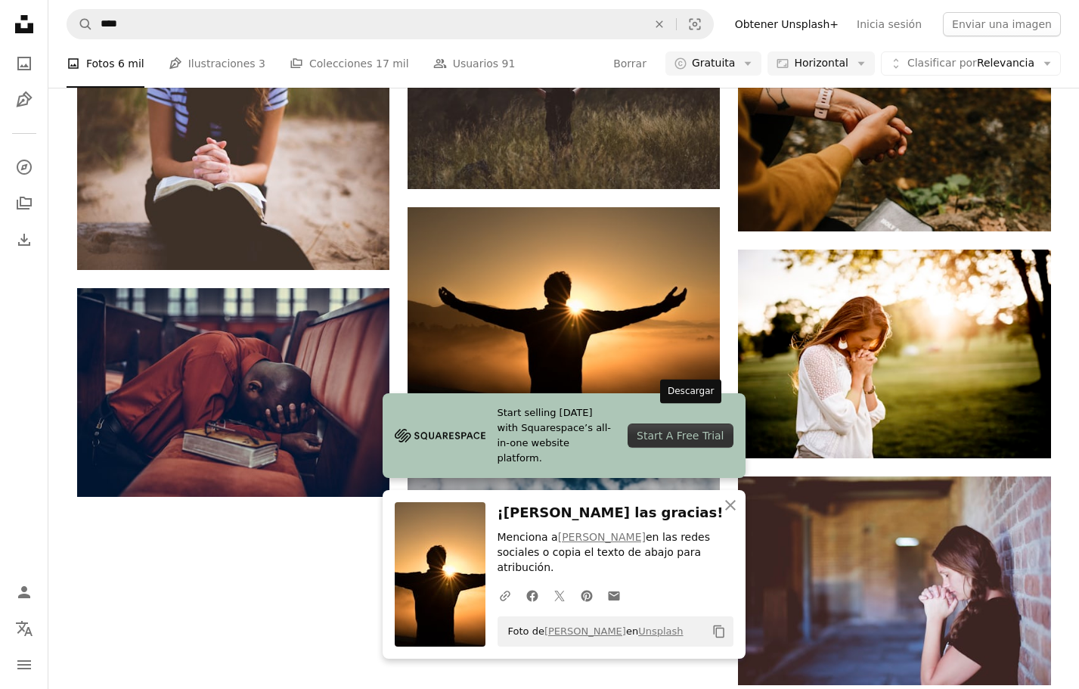
click at [693, 572] on icon "Arrow pointing down" at bounding box center [690, 581] width 12 height 18
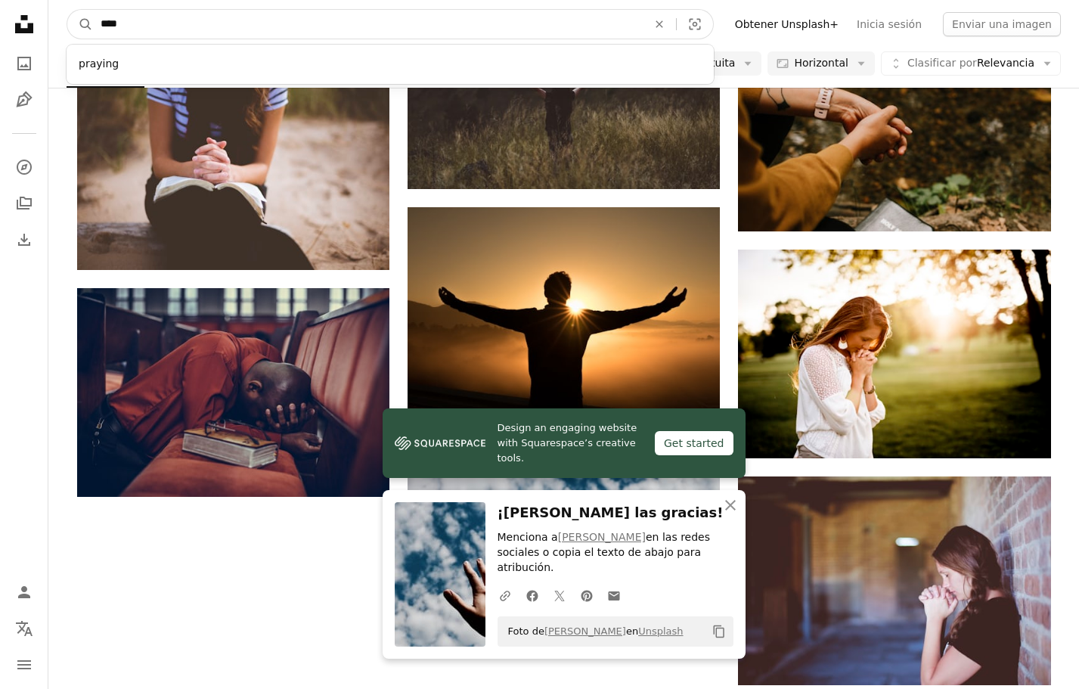
drag, startPoint x: 376, startPoint y: 13, endPoint x: 445, endPoint y: 42, distance: 75.3
click at [445, 42] on nav "A magnifying glass **** praying An X shape Visual search Filters Obtener Unspla…" at bounding box center [563, 24] width 1031 height 48
type input "********"
click button "A magnifying glass" at bounding box center [80, 24] width 26 height 29
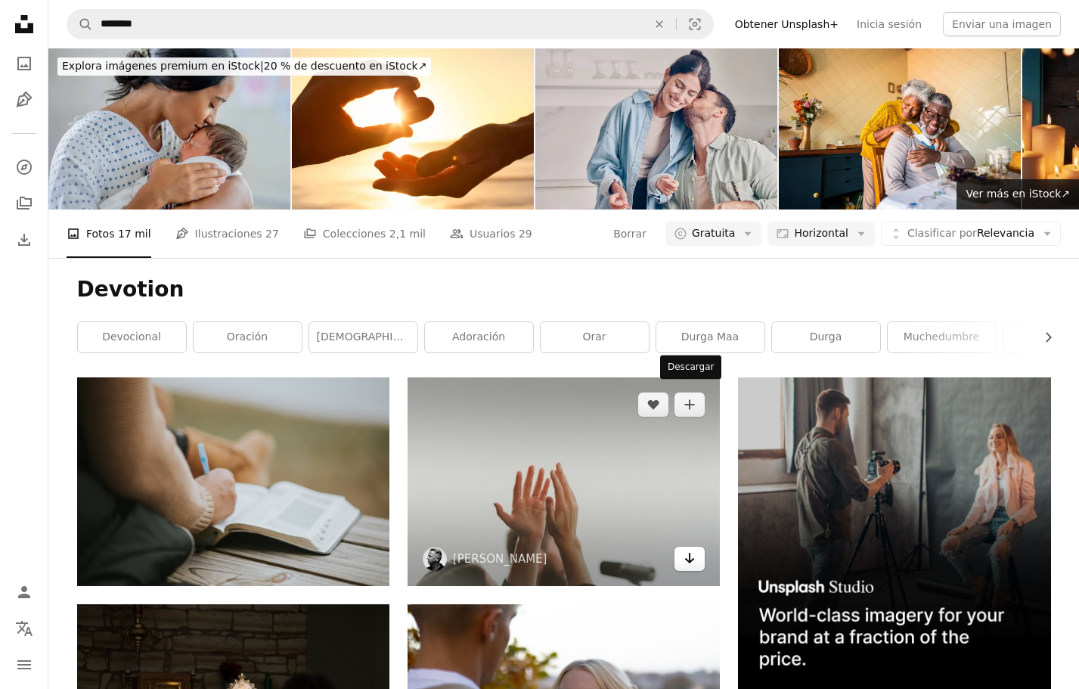
click at [695, 549] on icon "Arrow pointing down" at bounding box center [690, 558] width 12 height 18
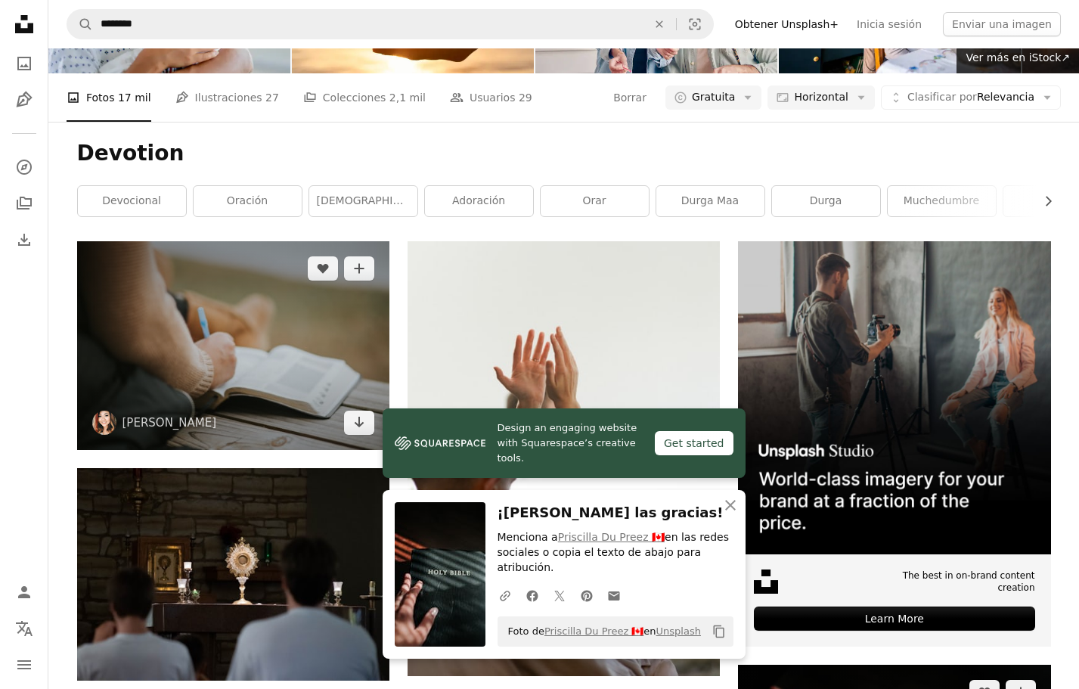
scroll to position [192, 0]
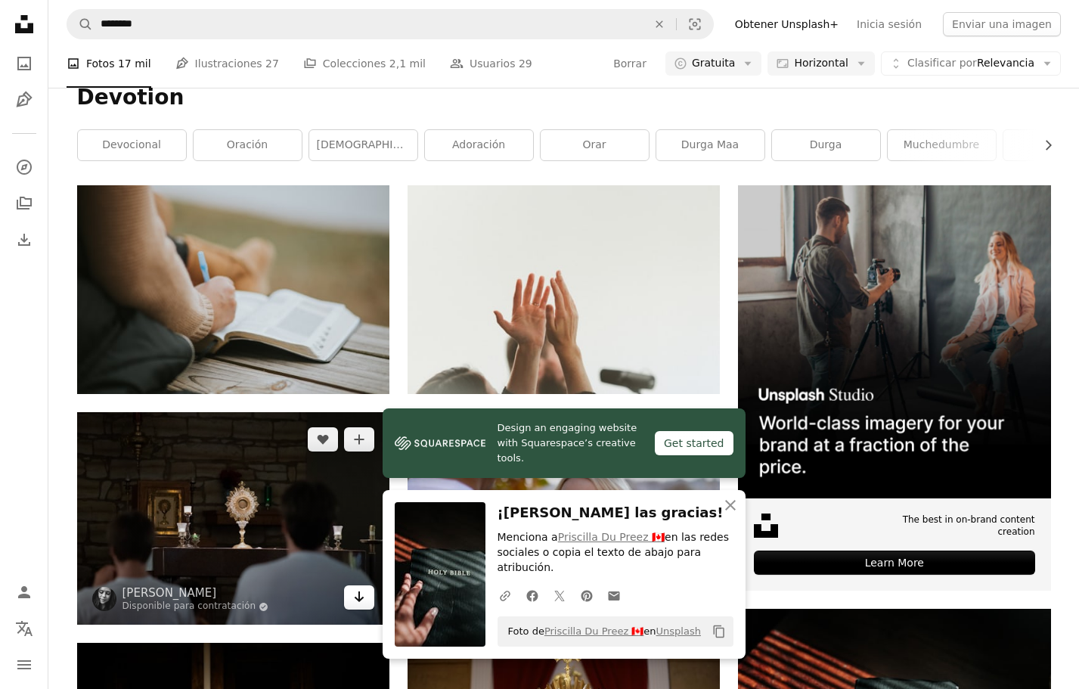
click at [359, 585] on link "Arrow pointing down" at bounding box center [359, 597] width 30 height 24
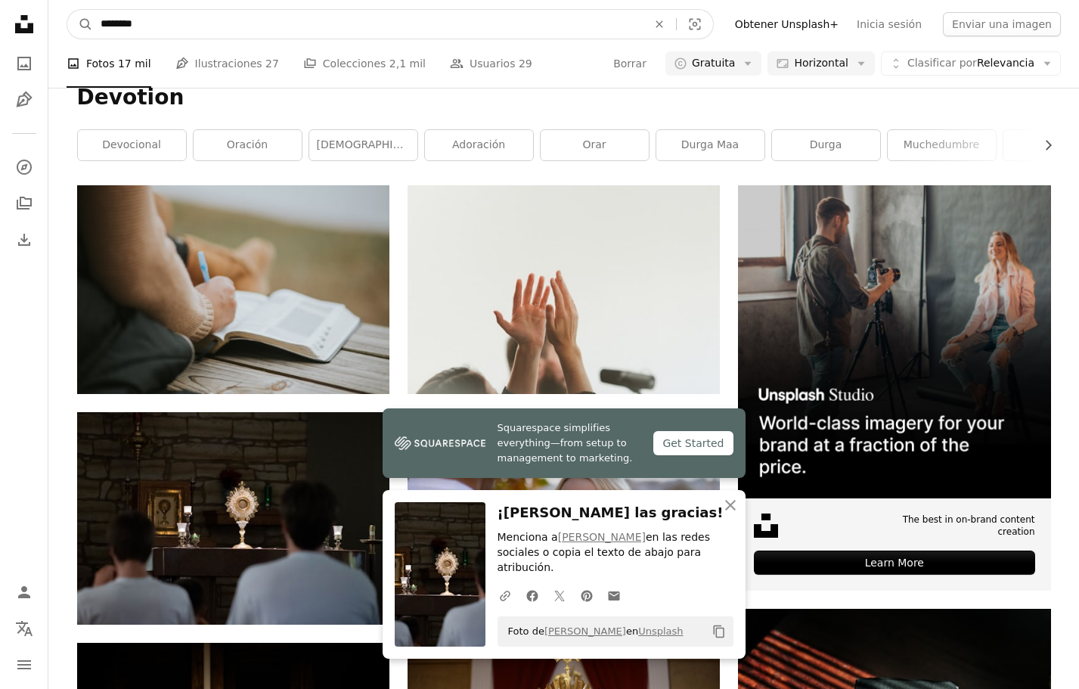
drag, startPoint x: 293, startPoint y: 30, endPoint x: 2, endPoint y: 35, distance: 290.4
drag, startPoint x: 158, startPoint y: 30, endPoint x: 46, endPoint y: 28, distance: 111.9
type input "****"
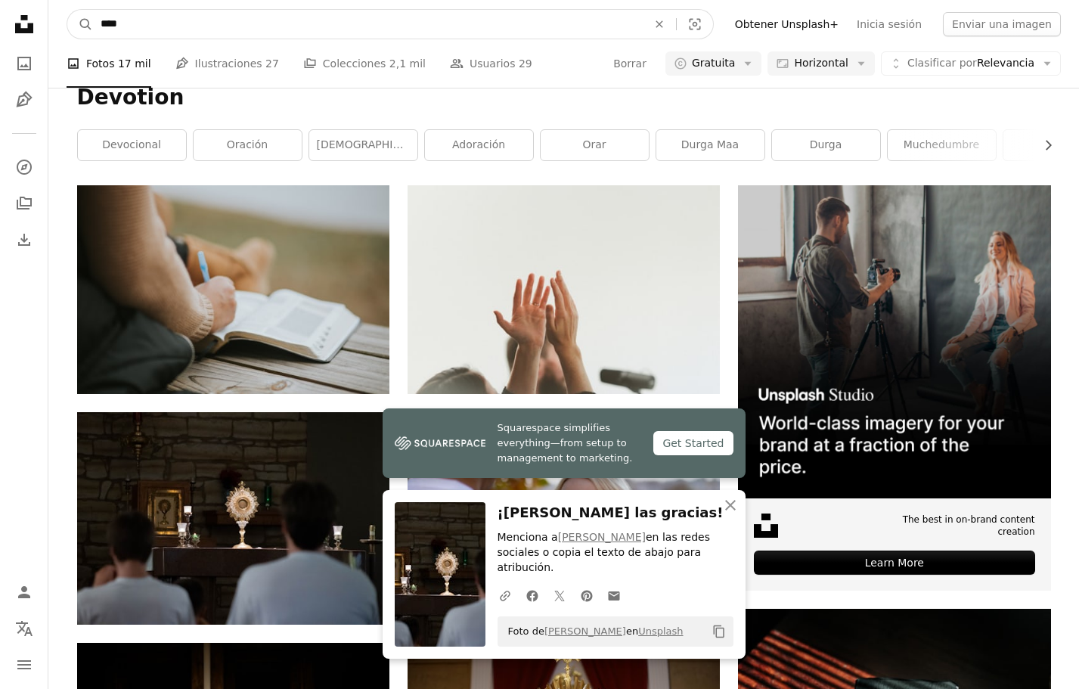
click button "A magnifying glass" at bounding box center [80, 24] width 26 height 29
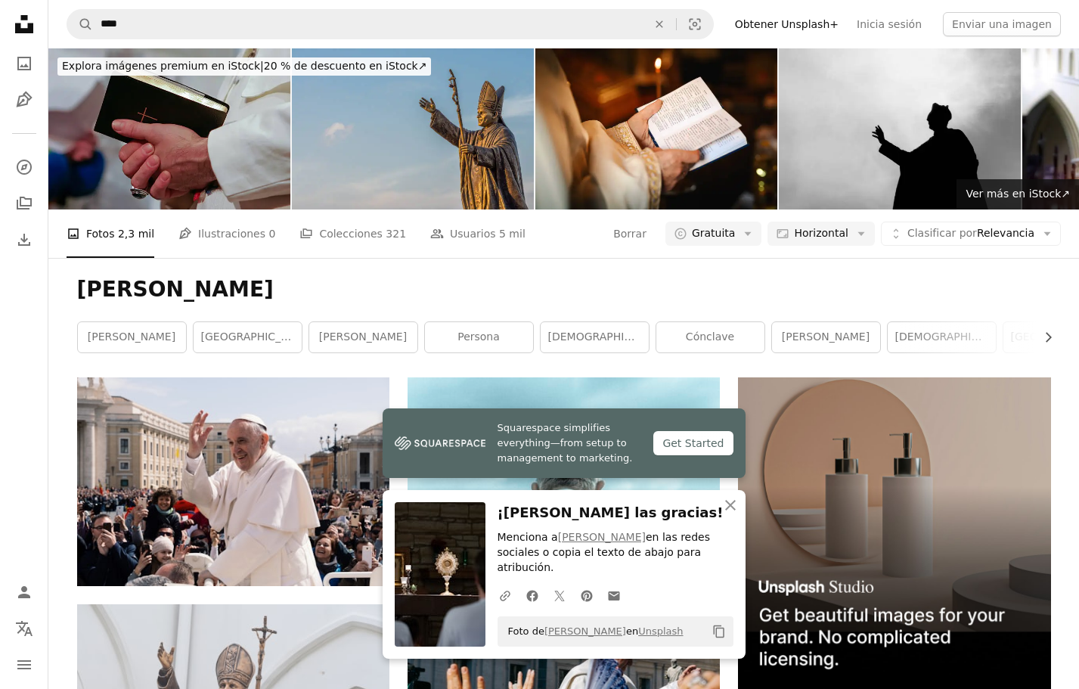
scroll to position [65, 0]
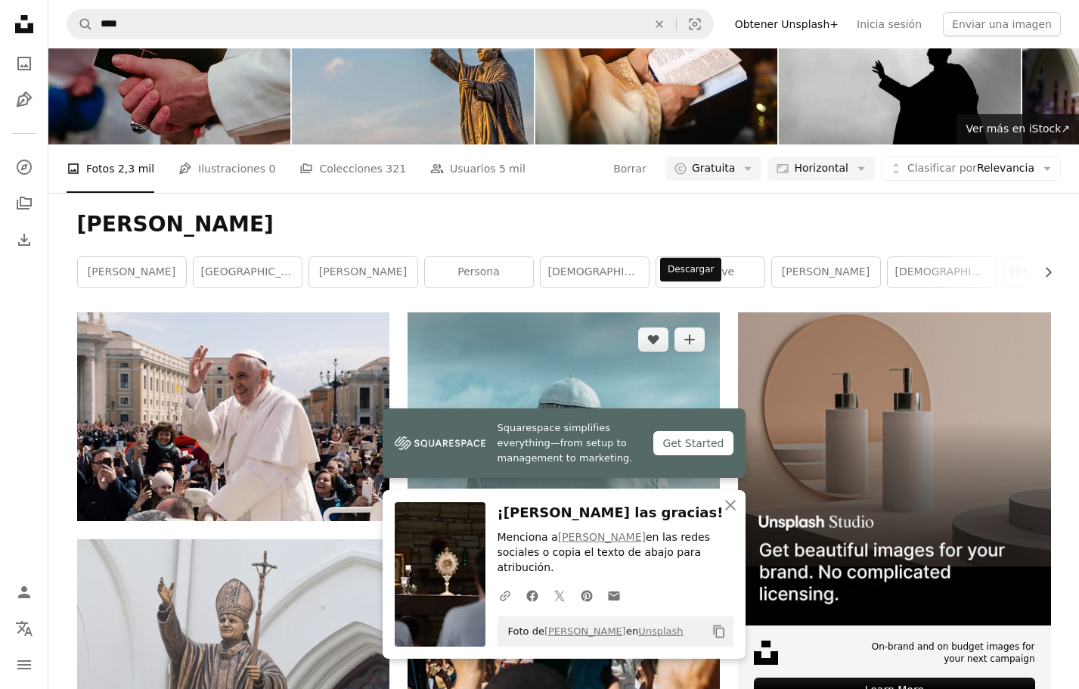
click at [691, 451] on icon "Arrow pointing down" at bounding box center [690, 460] width 12 height 18
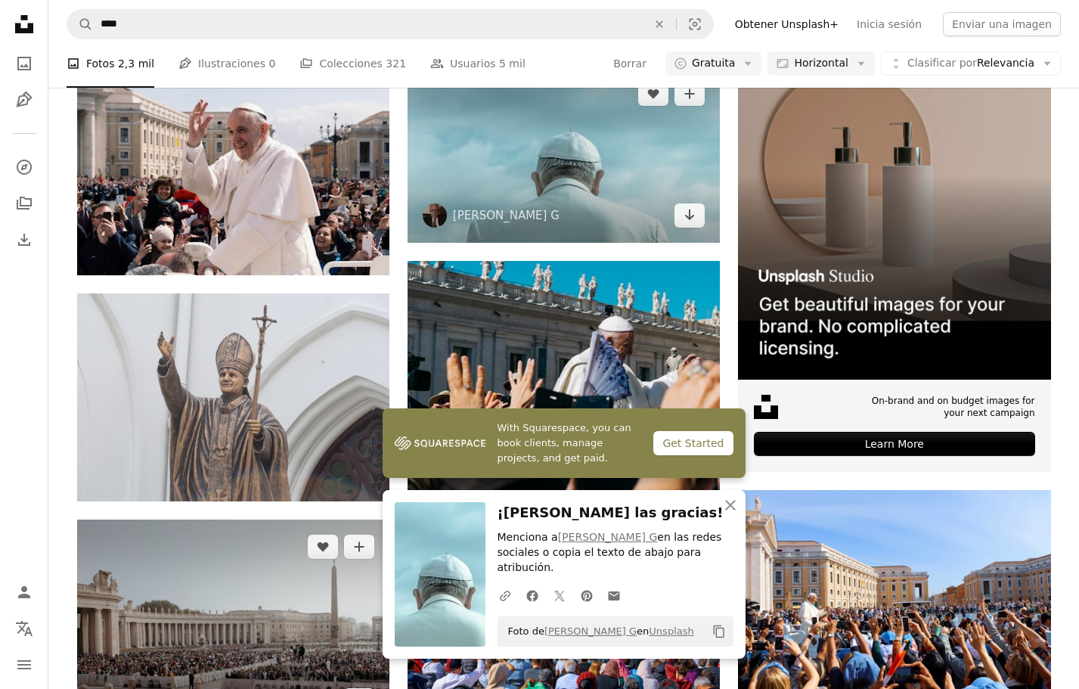
scroll to position [431, 0]
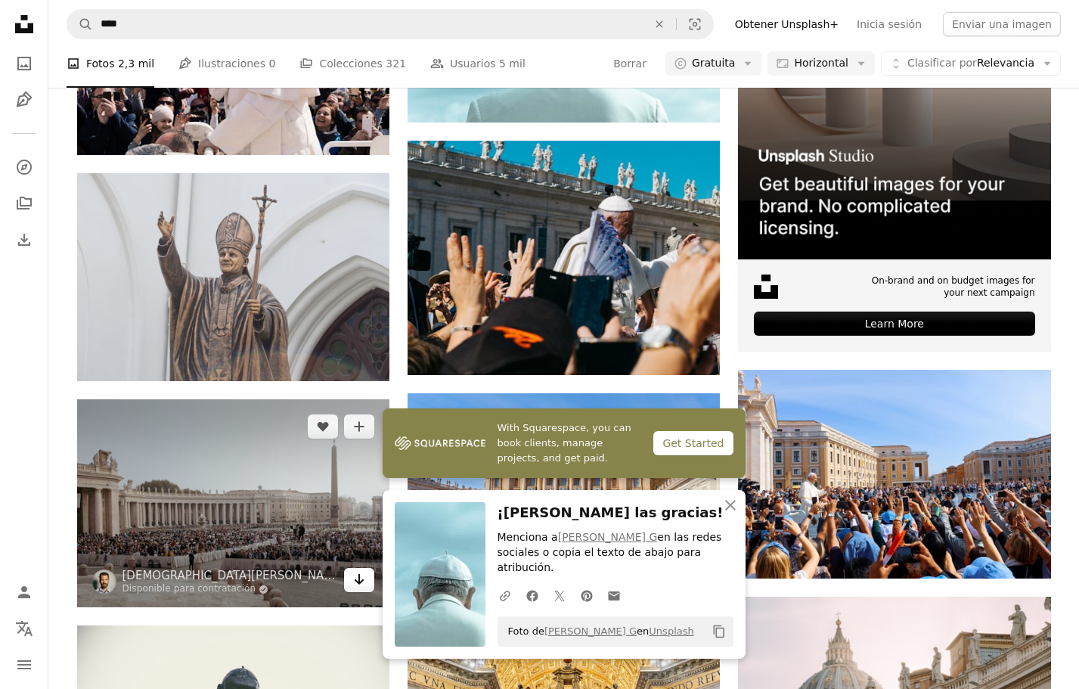
click at [367, 568] on link "Arrow pointing down" at bounding box center [359, 580] width 30 height 24
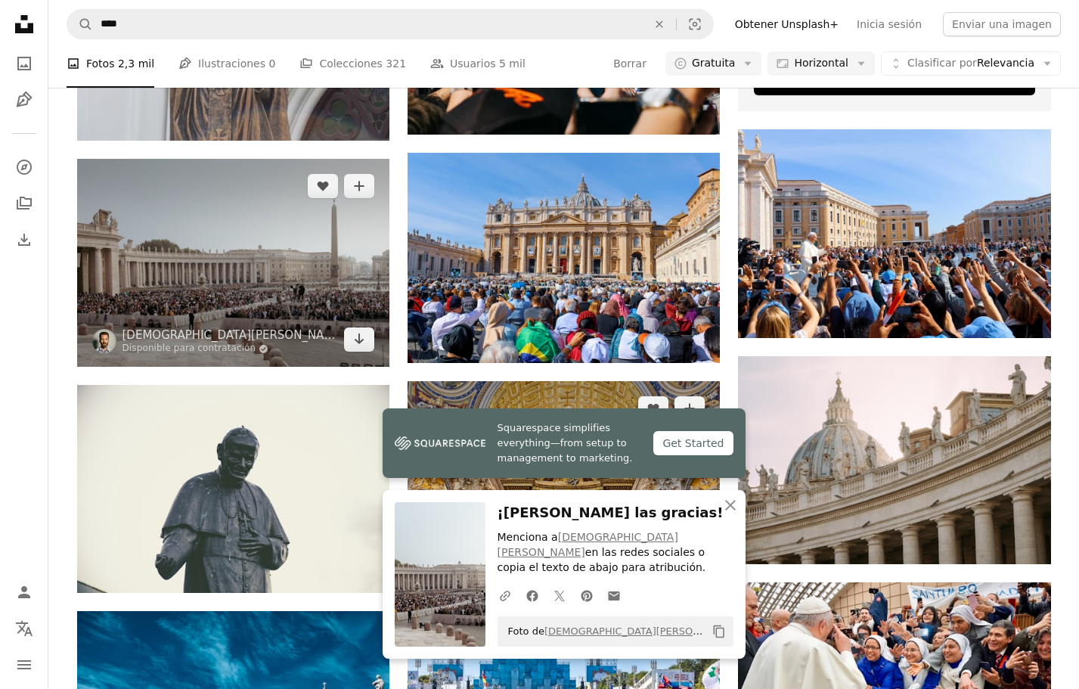
scroll to position [684, 0]
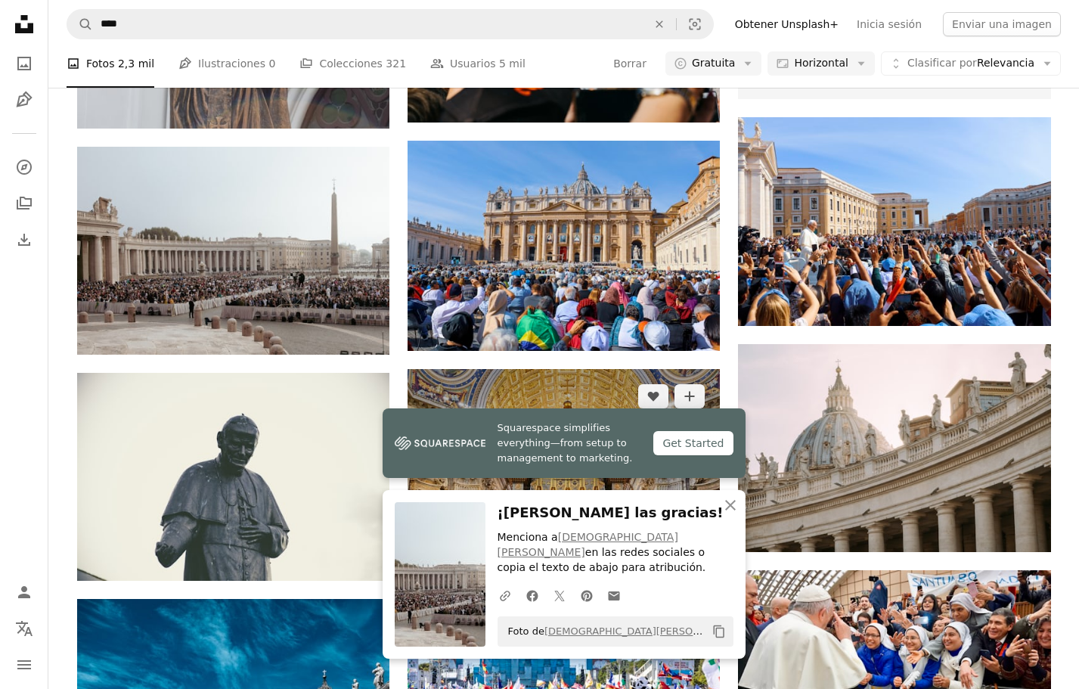
click at [699, 538] on link "Arrow pointing down" at bounding box center [690, 550] width 30 height 24
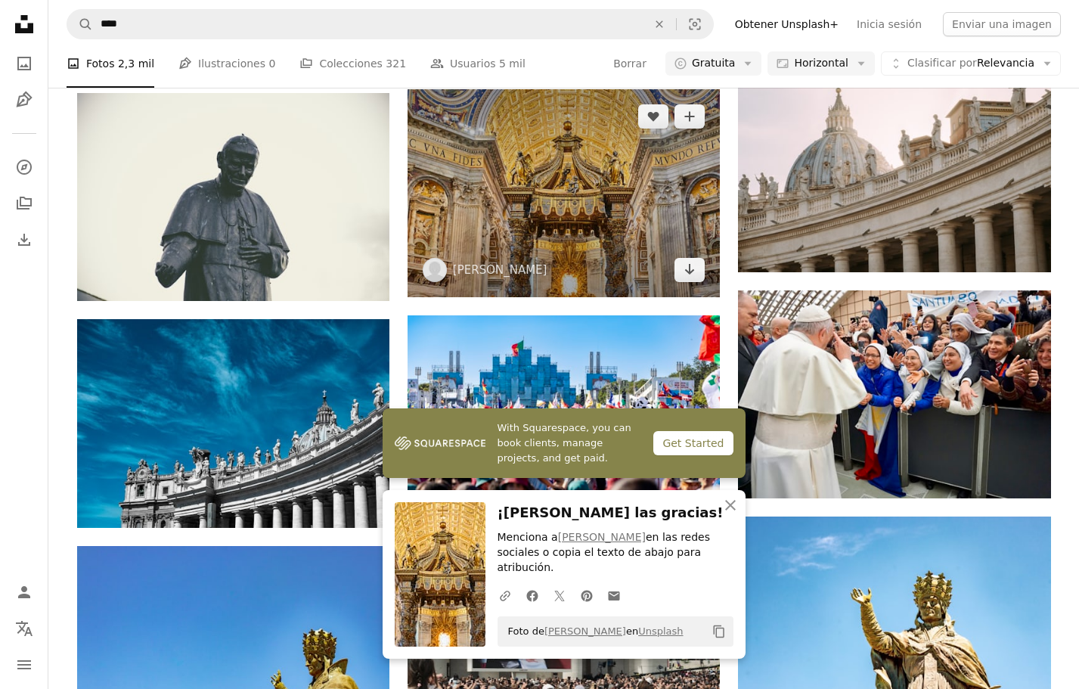
scroll to position [1014, 0]
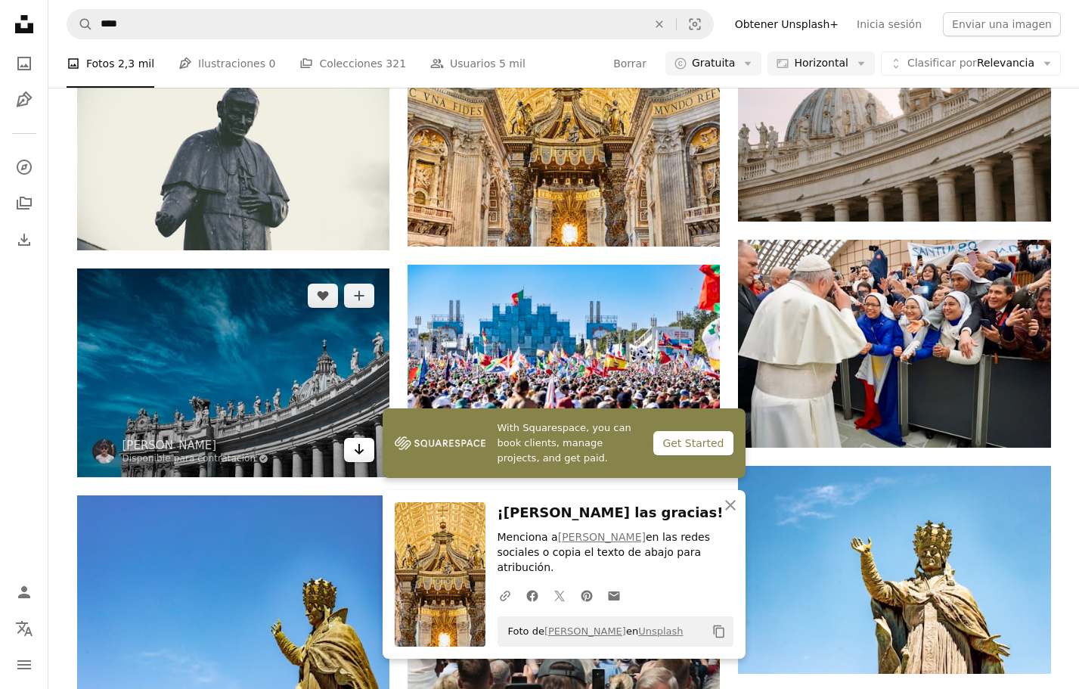
click at [365, 438] on link "Arrow pointing down" at bounding box center [359, 450] width 30 height 24
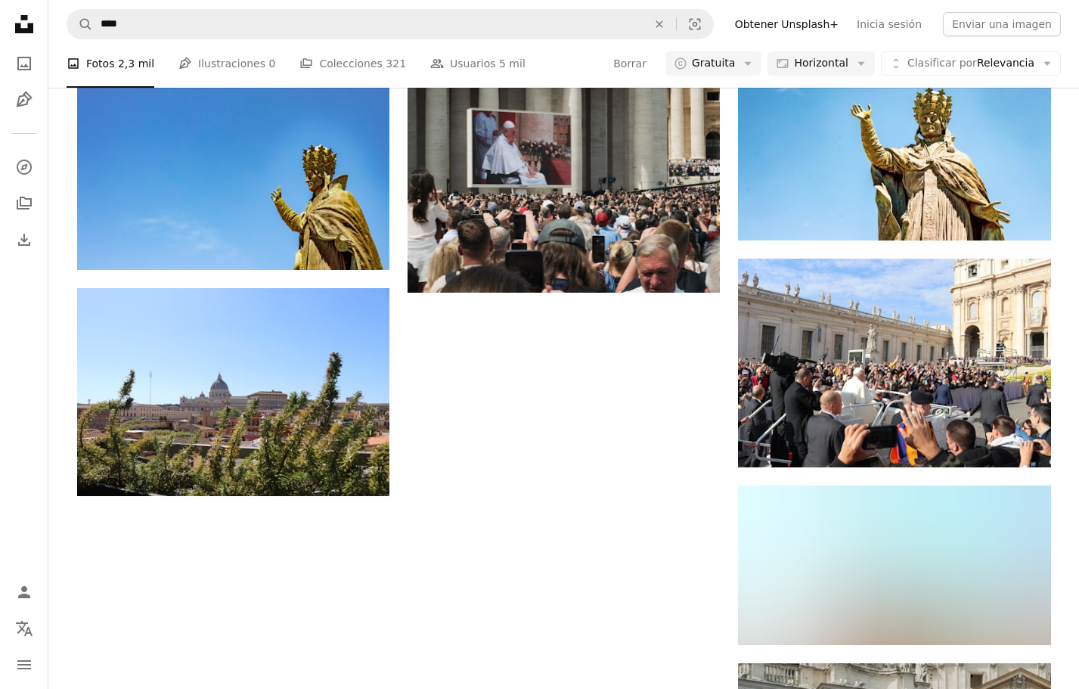
scroll to position [1457, 0]
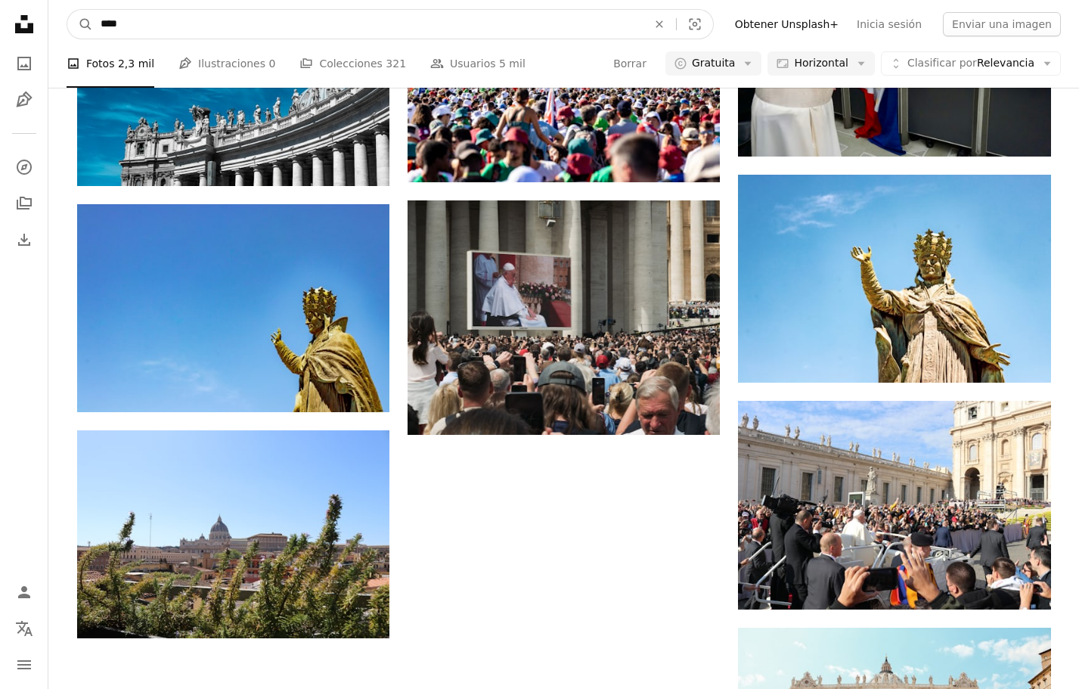
drag, startPoint x: 317, startPoint y: 18, endPoint x: 0, endPoint y: -15, distance: 318.6
click at [0, 0] on html "Unsplash logo Página de inicio de Unsplash A photo Pen Tool A compass A stack o…" at bounding box center [539, 226] width 1079 height 3063
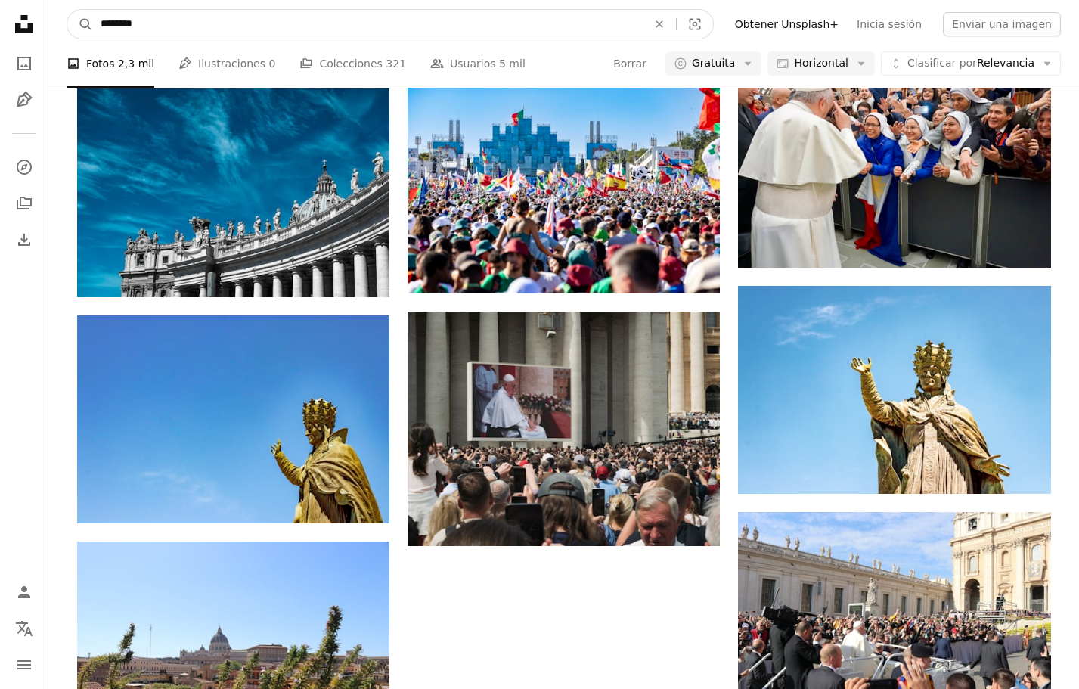
type input "********"
click at [67, 10] on button "A magnifying glass" at bounding box center [80, 24] width 26 height 29
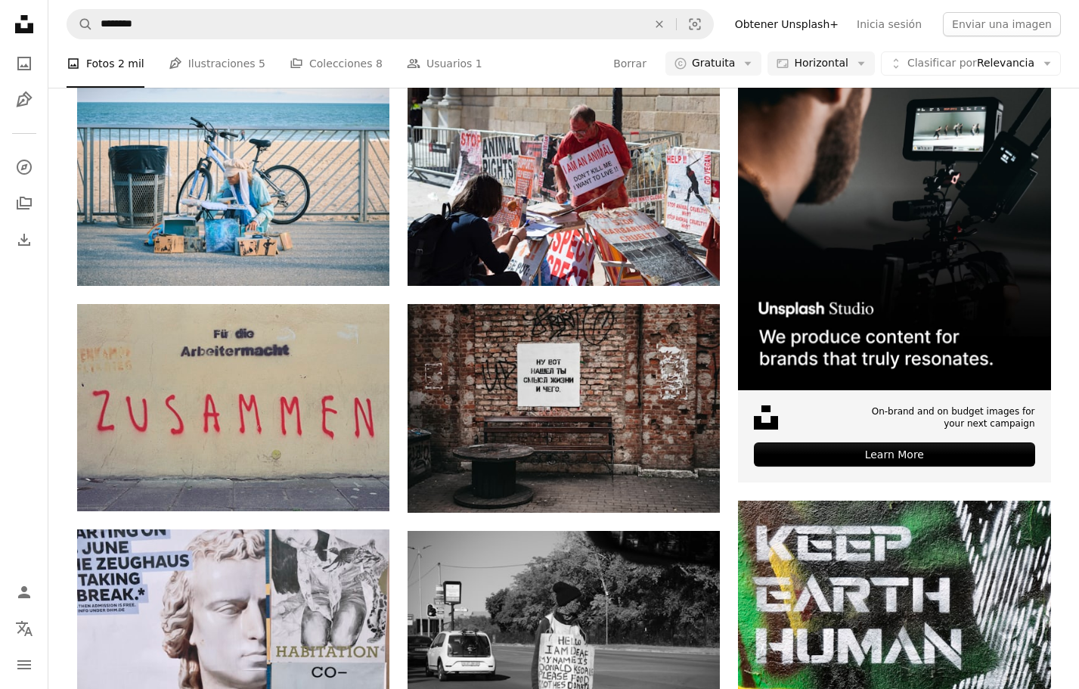
scroll to position [264, 0]
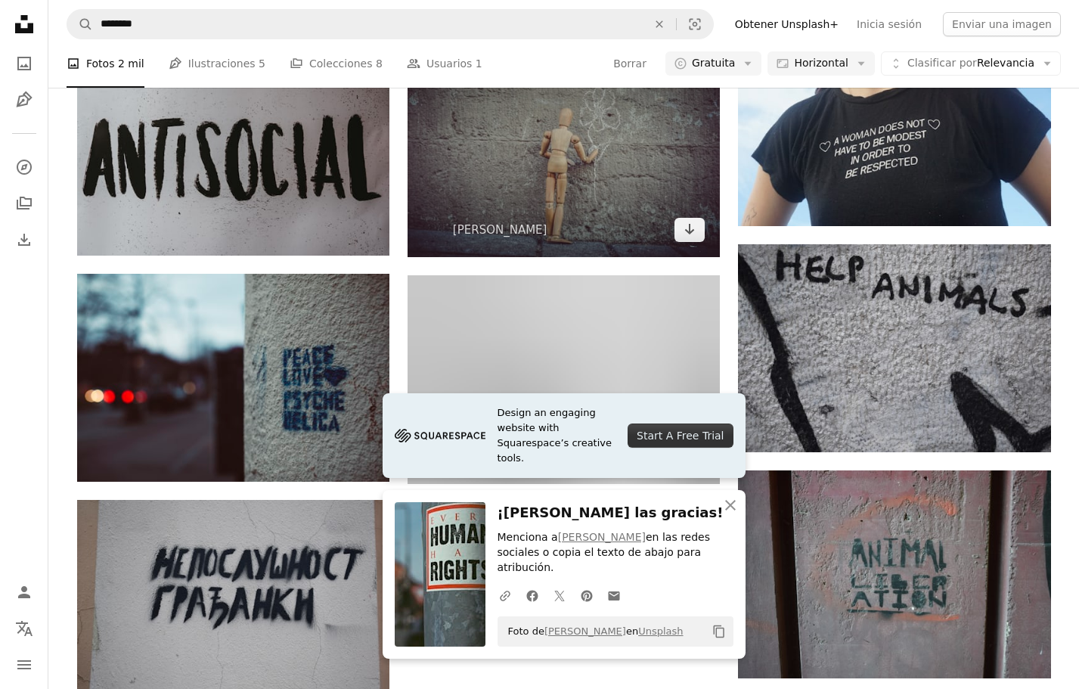
scroll to position [1236, 0]
